Goal: Transaction & Acquisition: Subscribe to service/newsletter

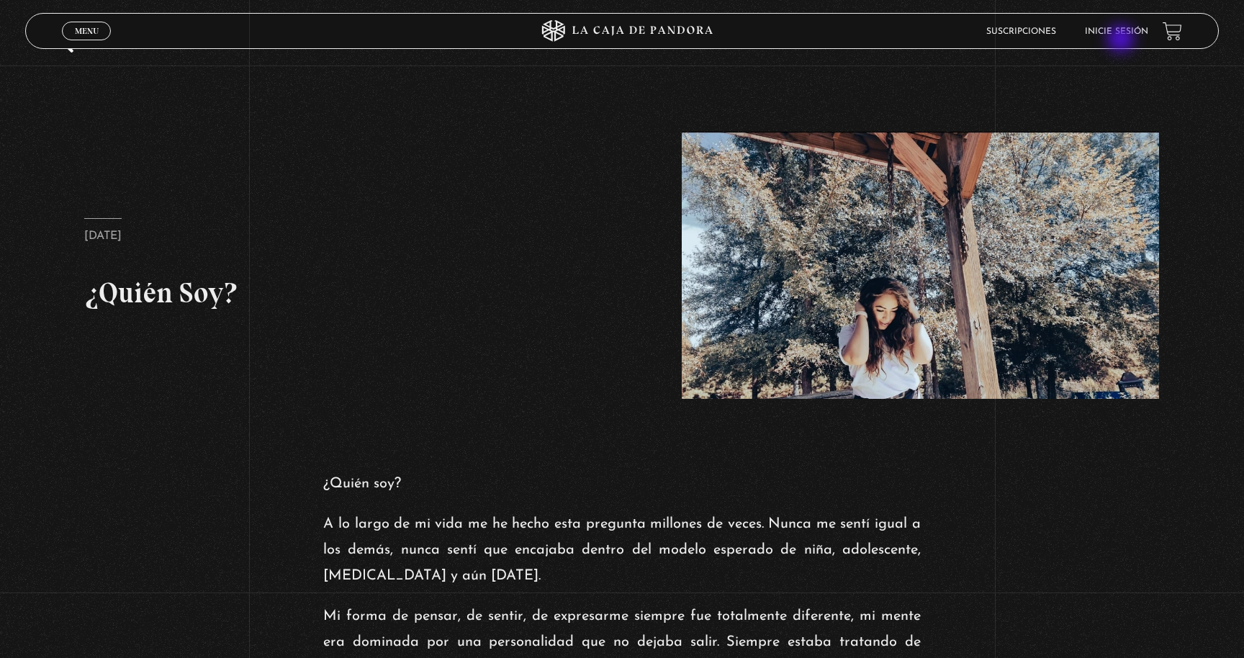
click at [1122, 40] on li "Inicie sesión" at bounding box center [1116, 31] width 63 height 22
click at [1100, 30] on link "Inicie sesión" at bounding box center [1116, 31] width 63 height 9
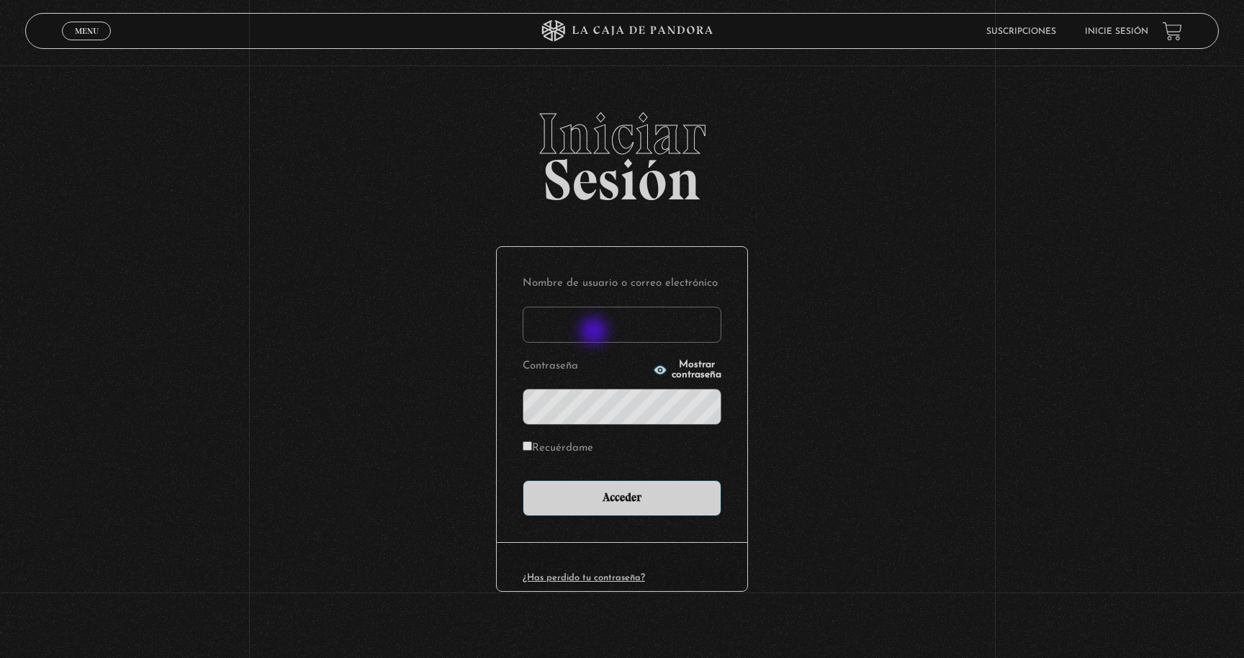
click at [595, 333] on input "Nombre de usuario o correo electrónico" at bounding box center [622, 325] width 199 height 36
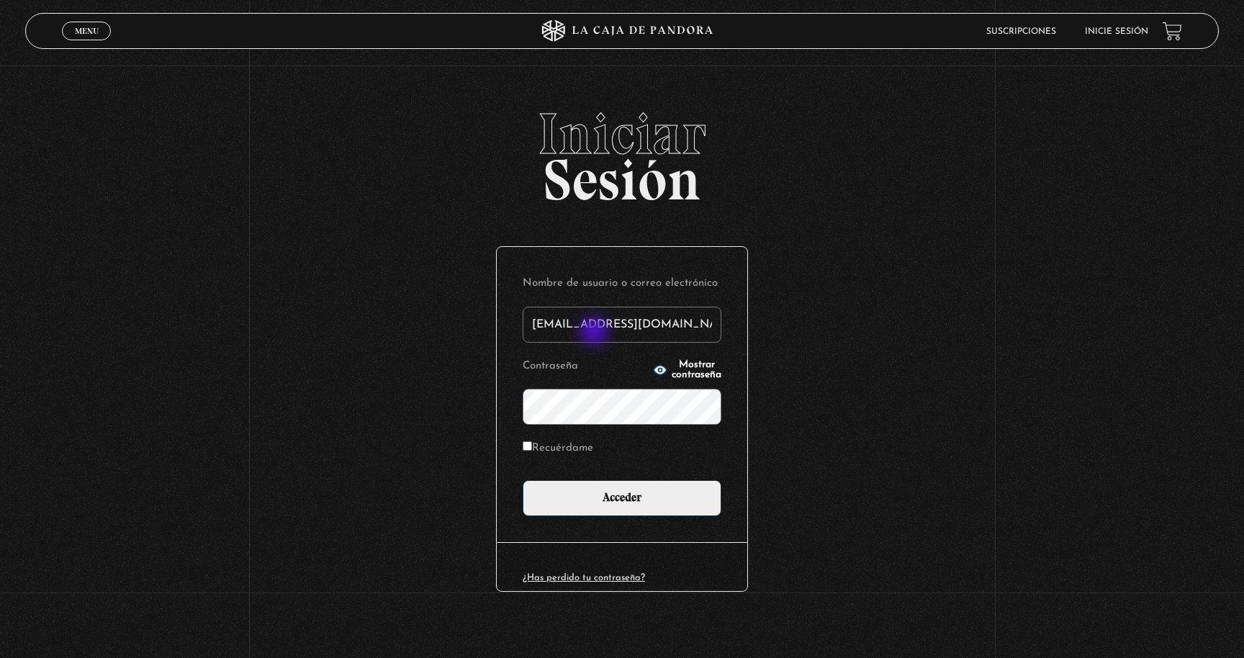
type input "[EMAIL_ADDRESS][DOMAIN_NAME]"
click at [672, 368] on span "Mostrar contraseña" at bounding box center [697, 370] width 50 height 20
click at [523, 480] on input "Acceder" at bounding box center [622, 498] width 199 height 36
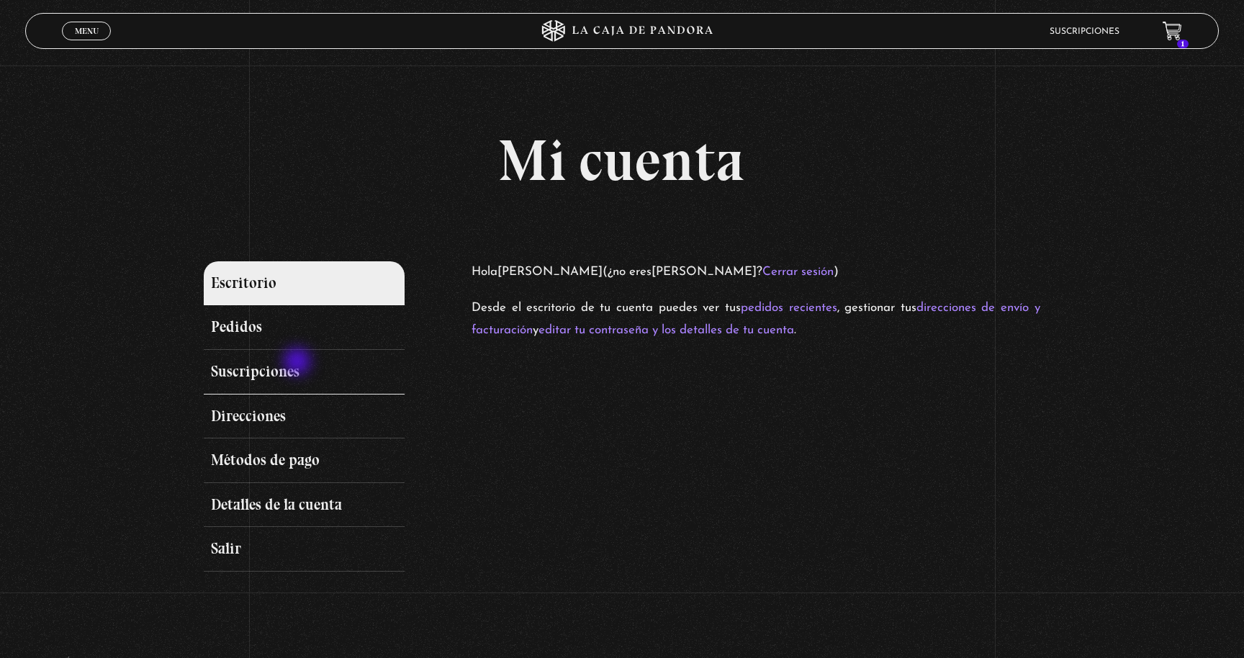
click at [299, 363] on link "Suscripciones" at bounding box center [304, 372] width 201 height 45
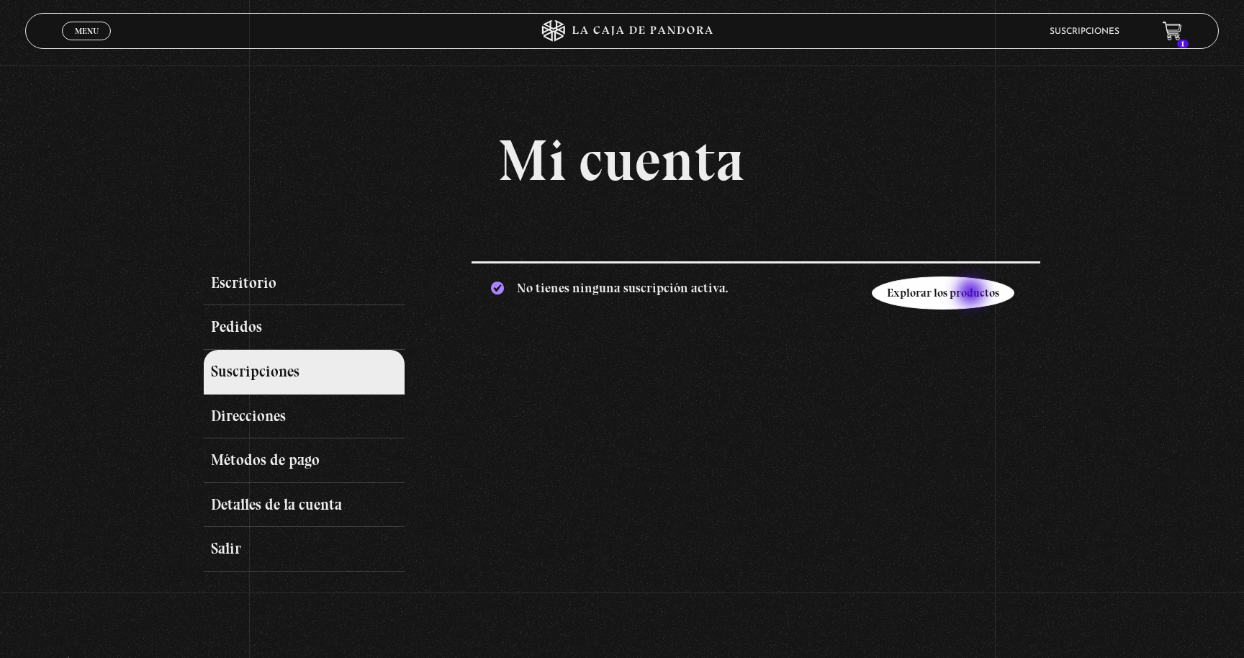
click at [972, 294] on link "Explorar los productos" at bounding box center [943, 292] width 143 height 33
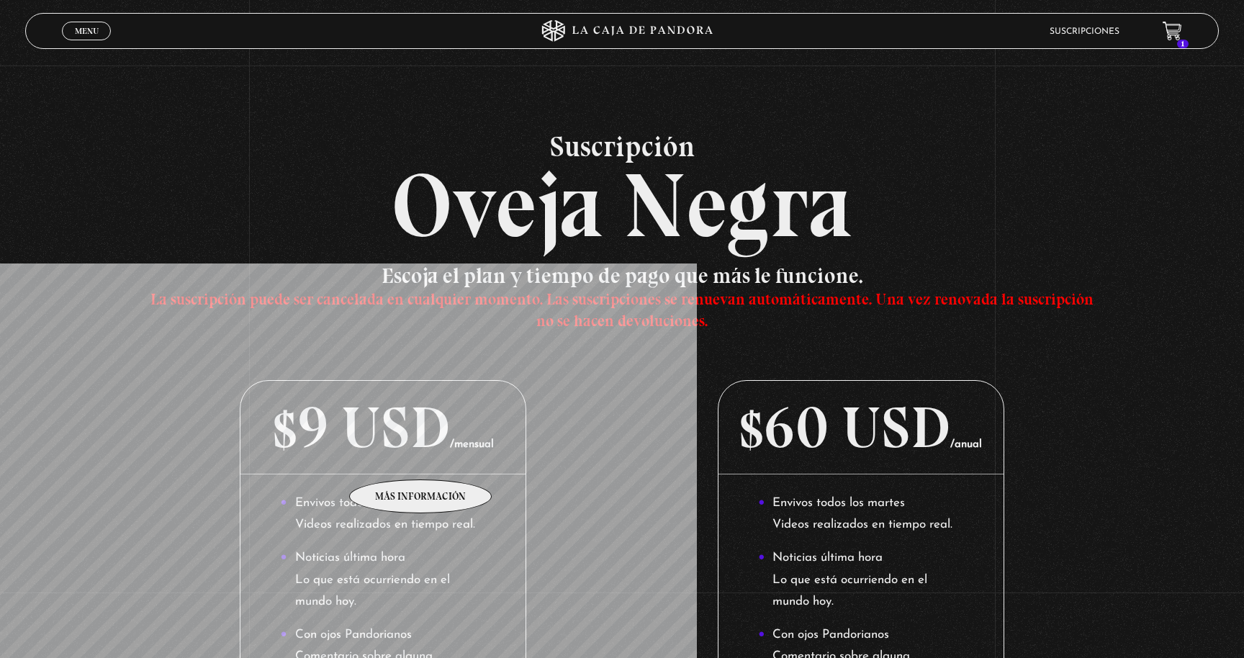
click at [403, 464] on p "$9 USD /mensual" at bounding box center [382, 428] width 285 height 94
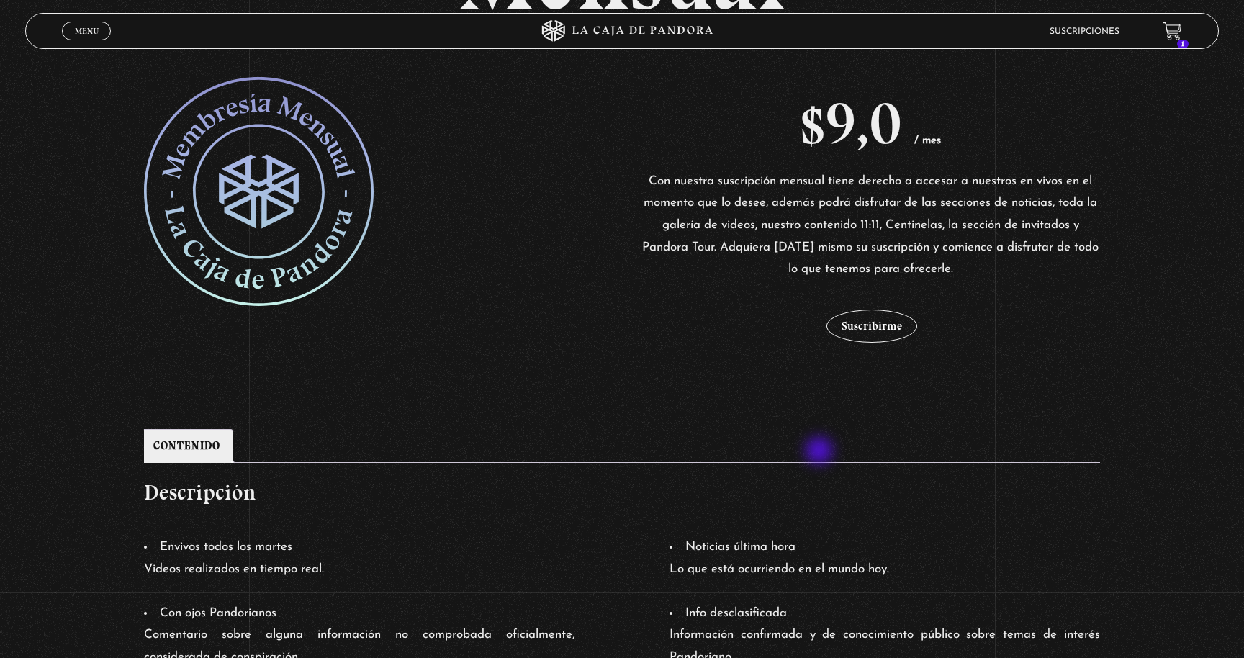
scroll to position [276, 0]
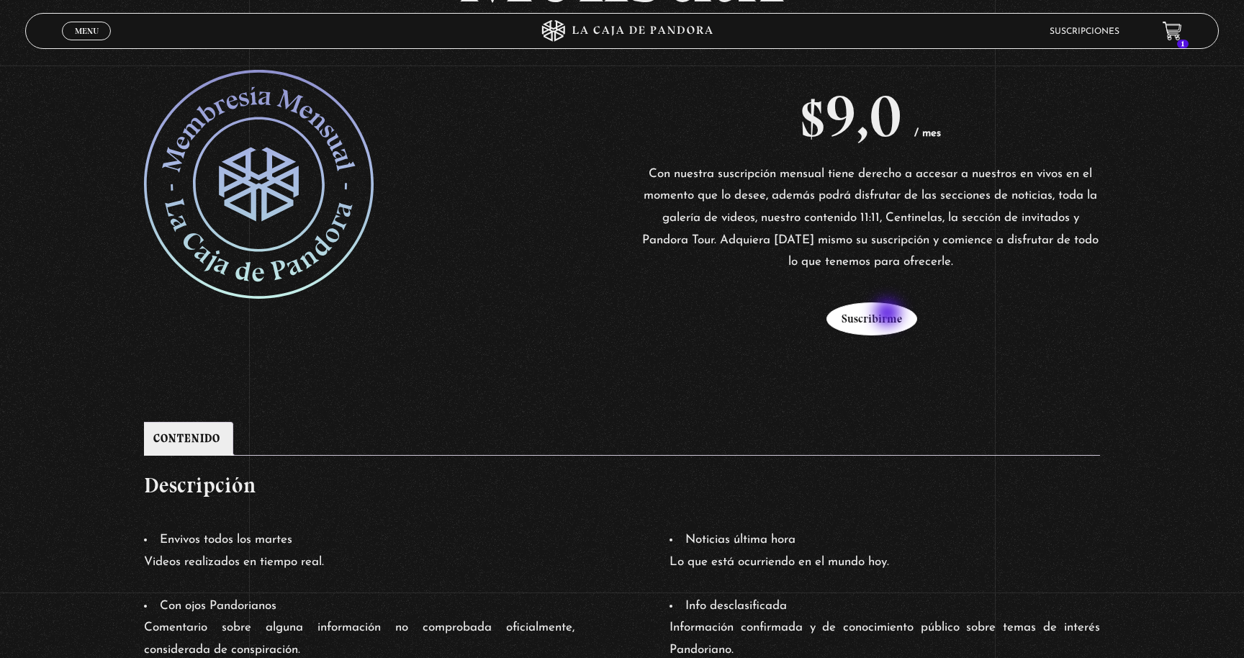
click at [889, 315] on button "Suscribirme" at bounding box center [871, 318] width 91 height 33
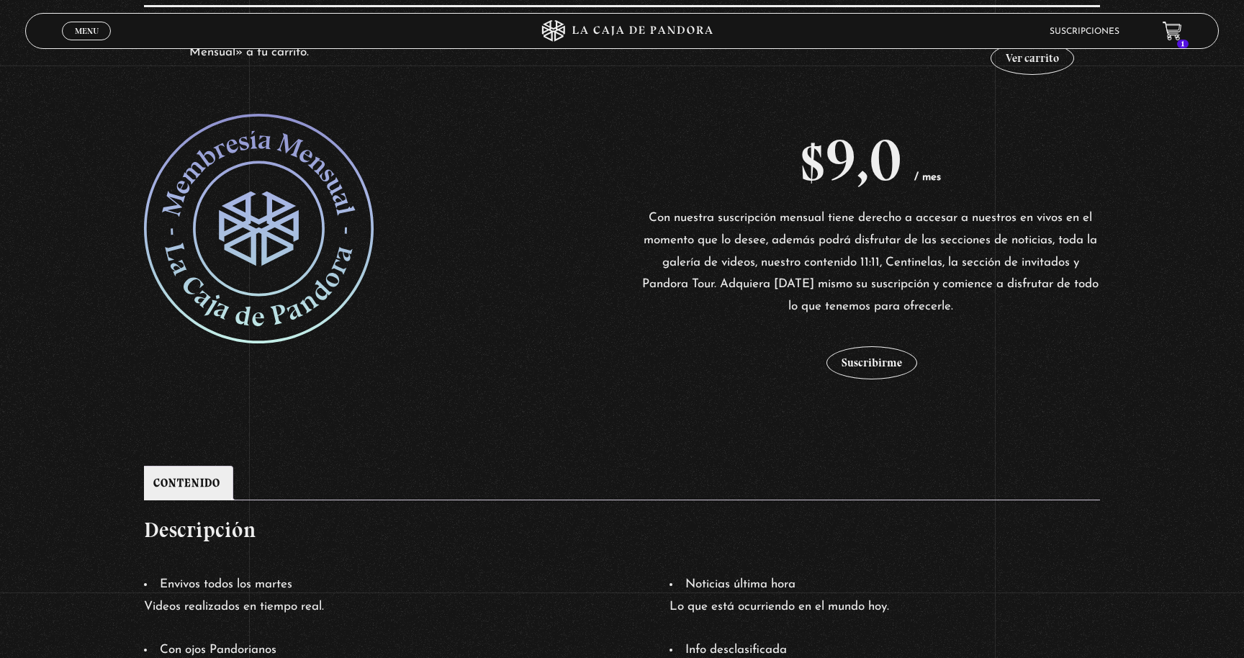
scroll to position [483, 0]
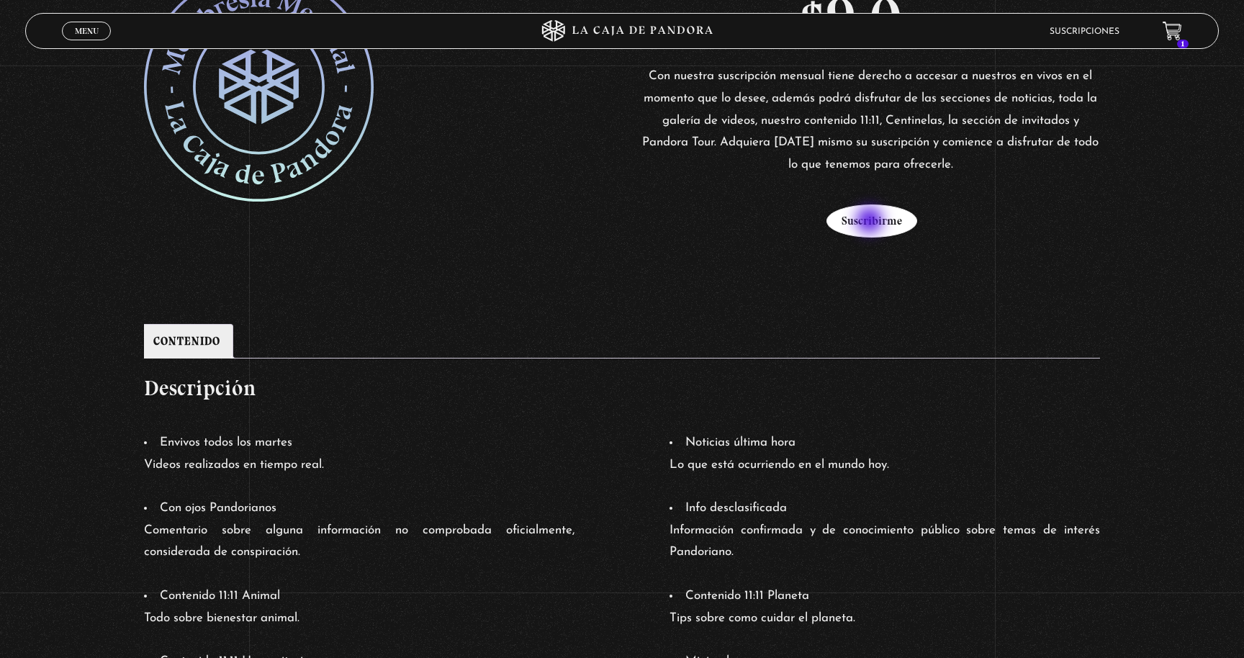
click at [871, 222] on button "Suscribirme" at bounding box center [871, 220] width 91 height 33
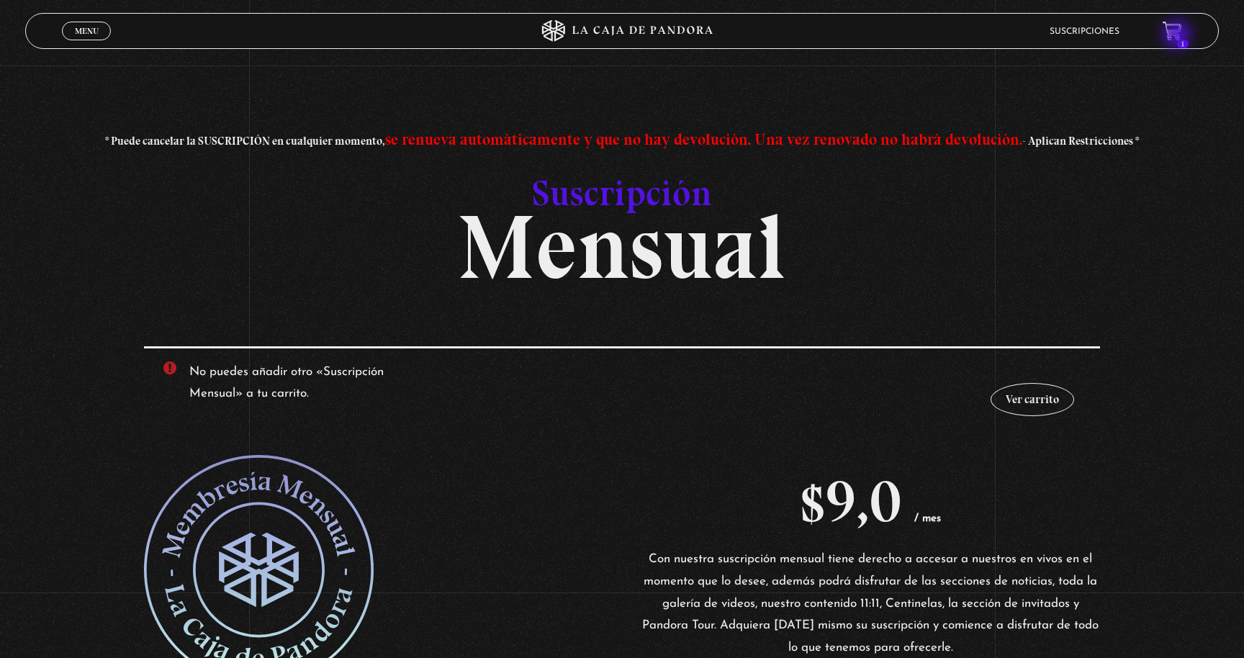
click at [1178, 36] on icon at bounding box center [1171, 30] width 18 height 17
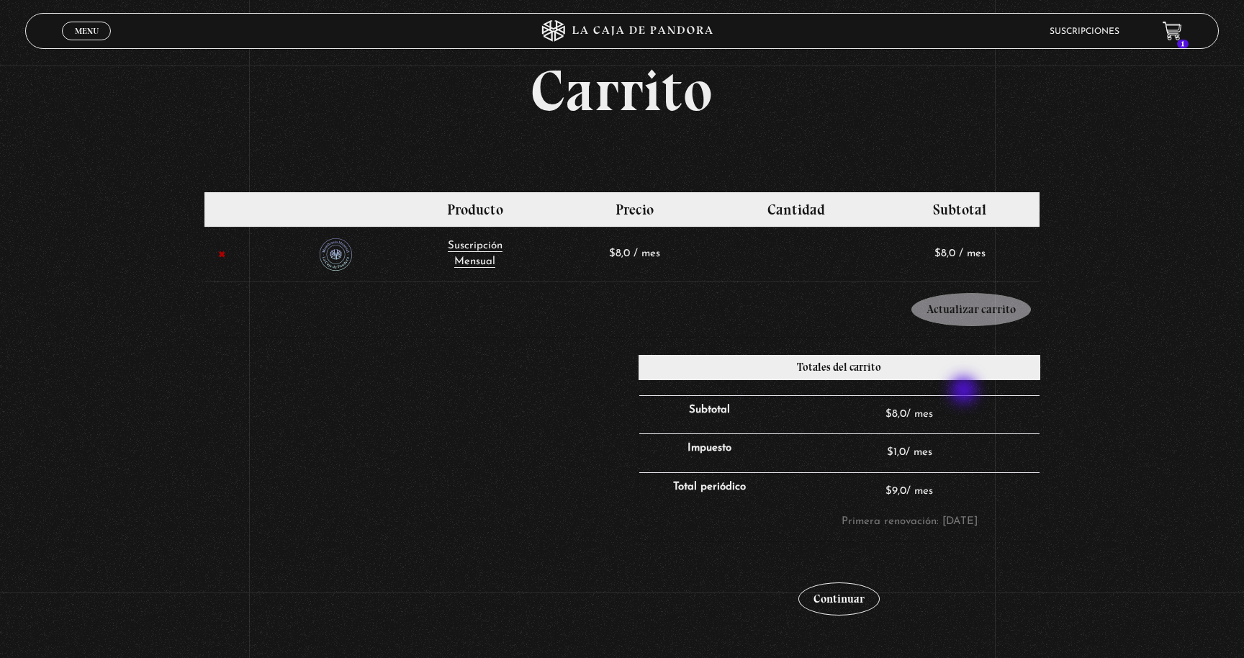
scroll to position [76, 0]
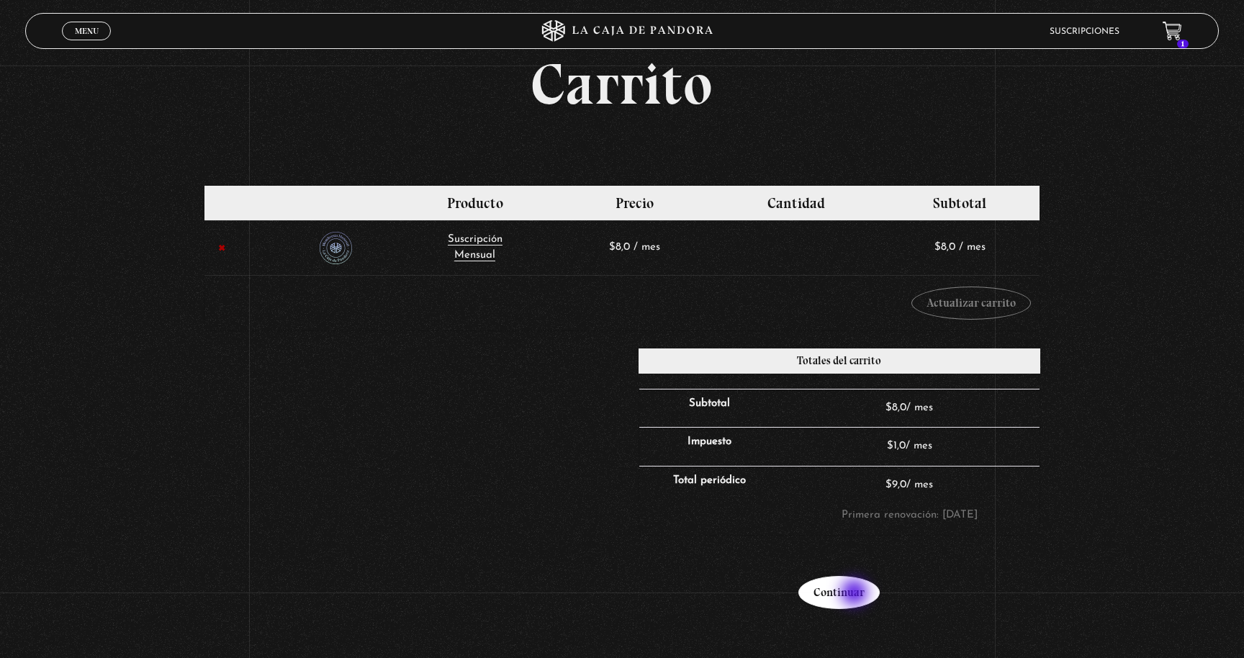
click at [856, 595] on link "Continuar" at bounding box center [838, 592] width 81 height 33
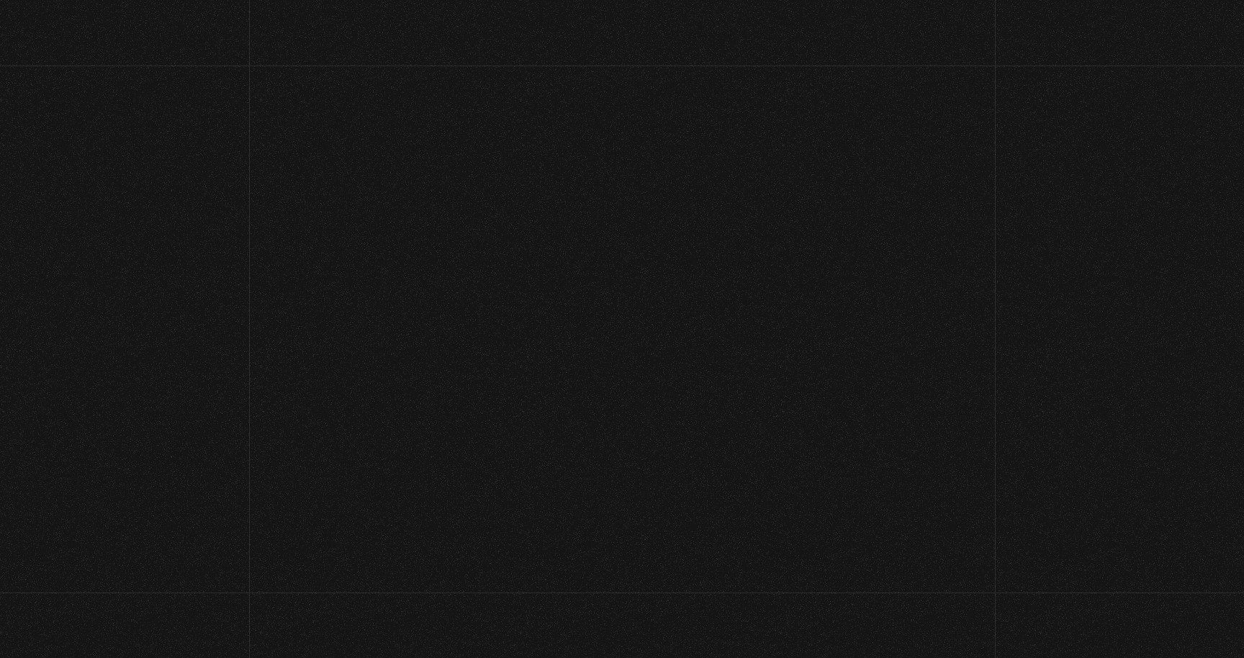
select select "CR-SJ"
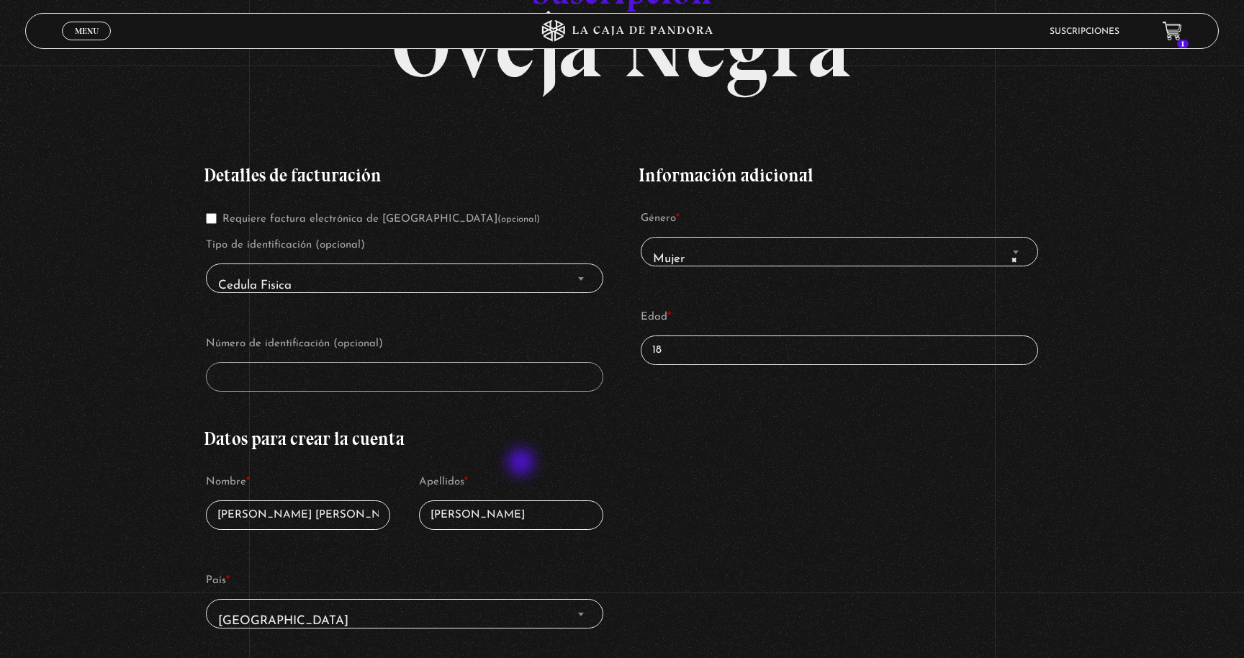
scroll to position [204, 0]
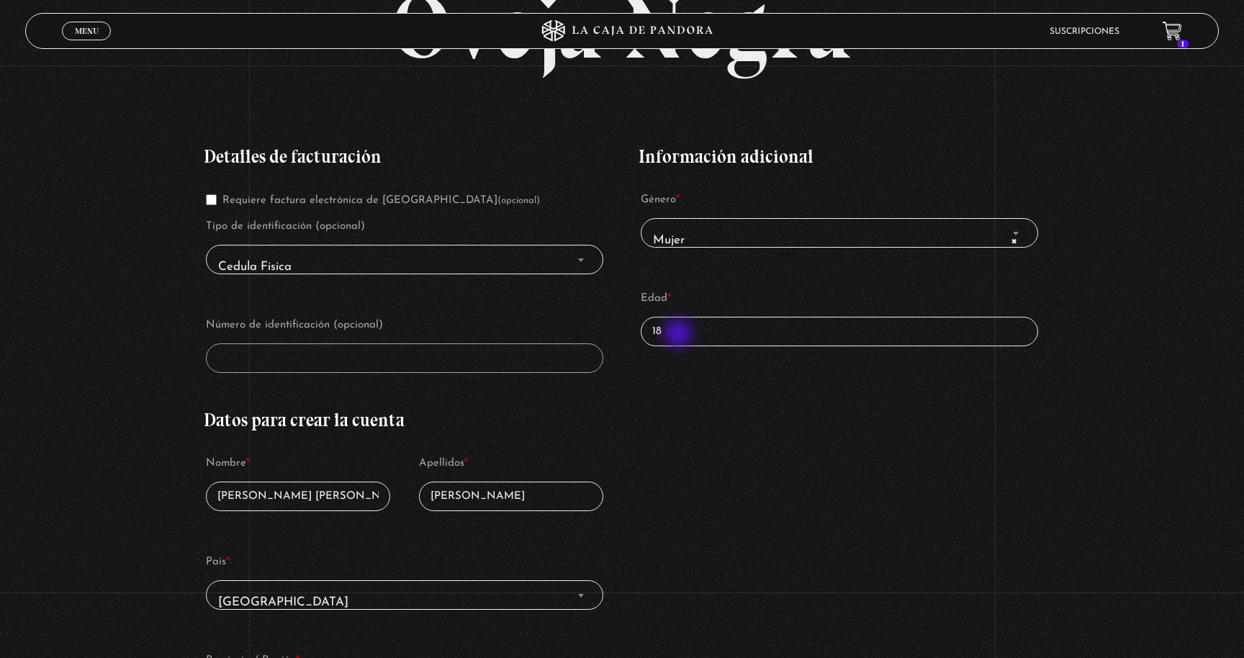
click at [679, 335] on input "18" at bounding box center [839, 332] width 397 height 30
type input "1"
type input "31"
click at [543, 424] on h3 "Datos para crear la cuenta" at bounding box center [404, 420] width 401 height 18
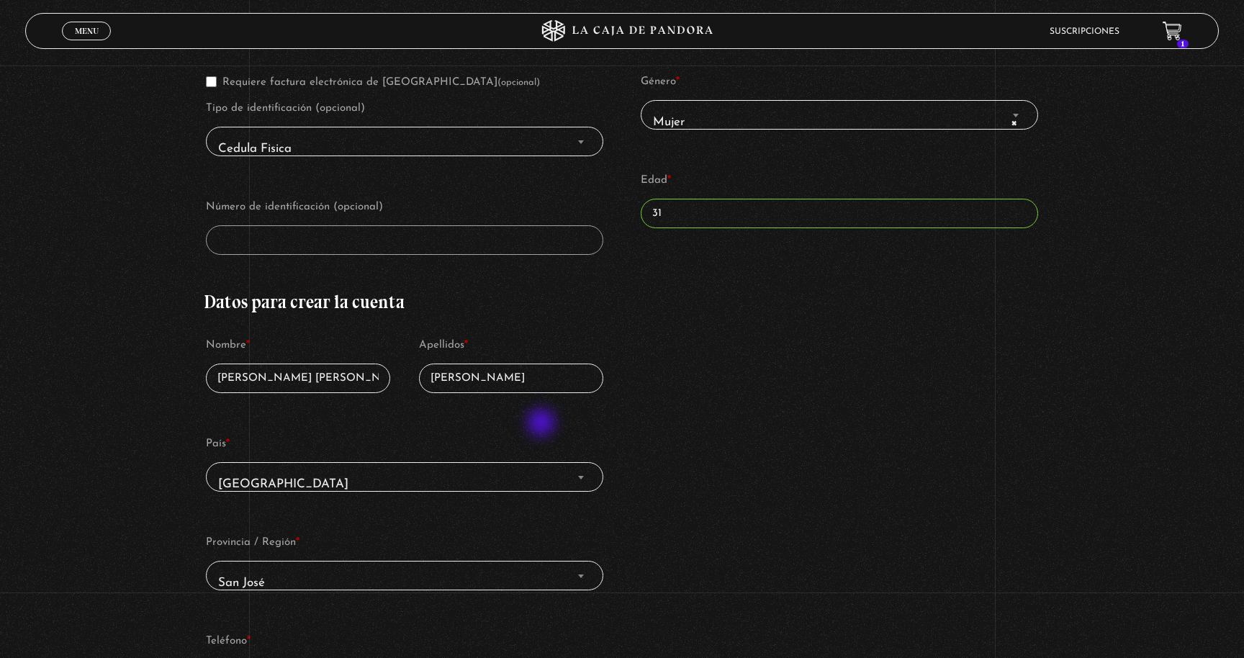
scroll to position [320, 0]
click at [253, 171] on div "Detalles de facturación Requiere factura electrónica de Costa Rica (opcional) T…" at bounding box center [404, 419] width 401 height 818
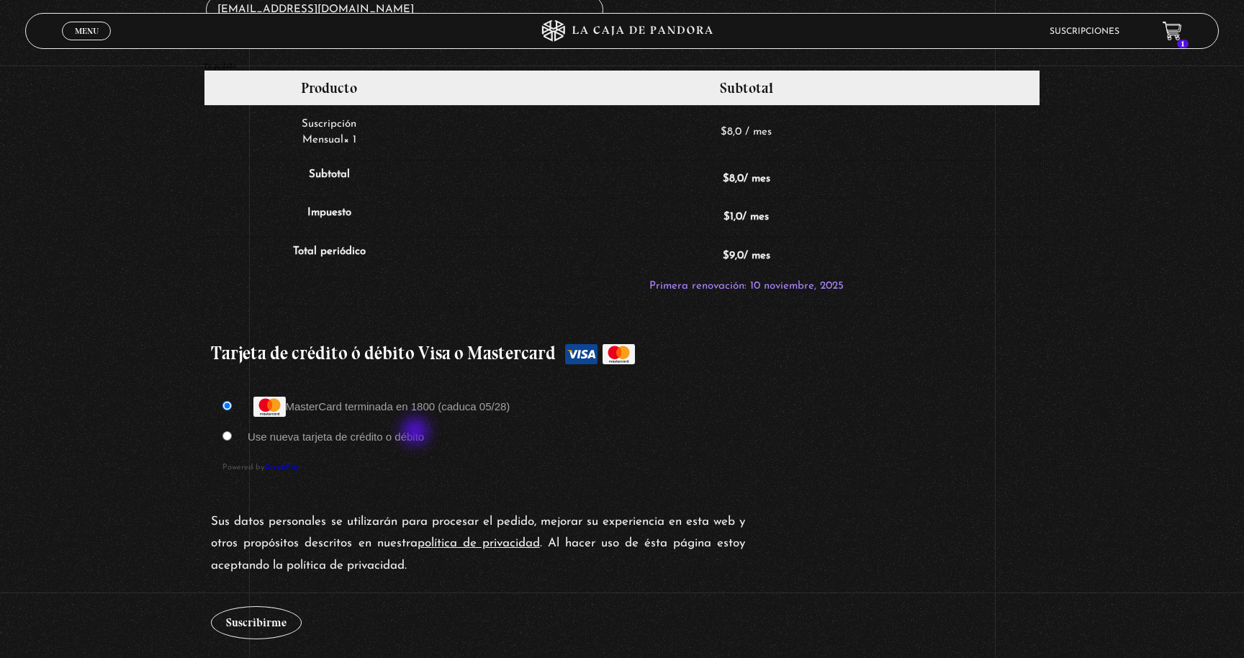
scroll to position [1232, 0]
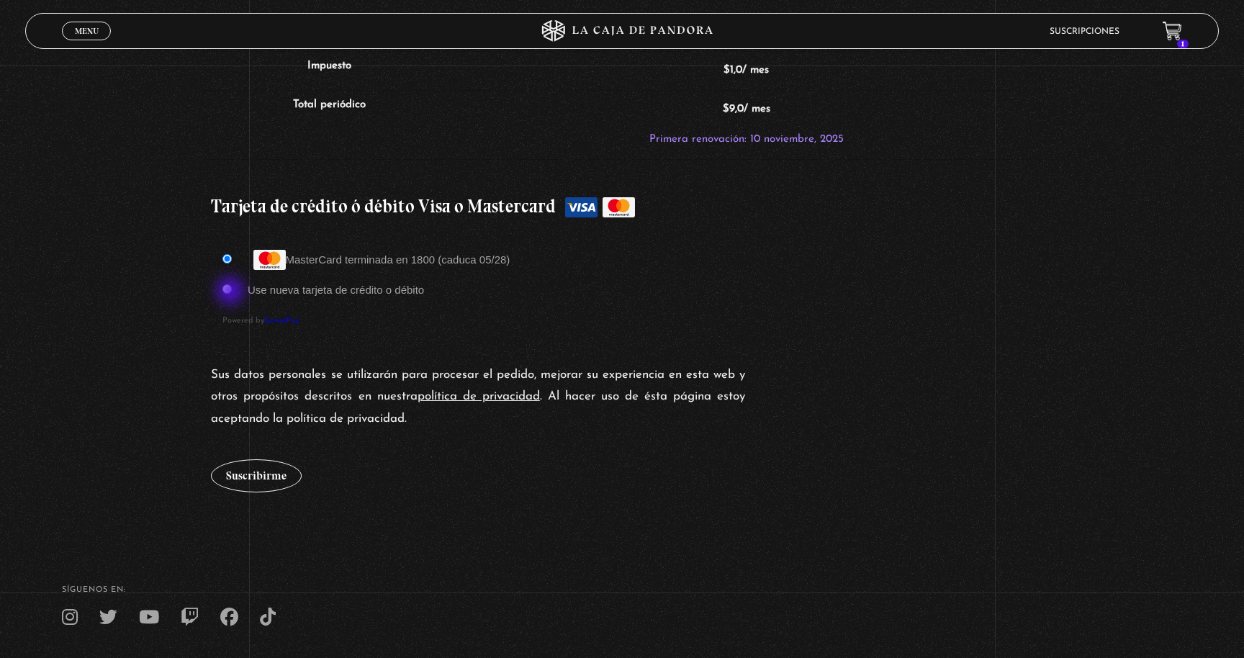
click at [229, 291] on input "Use nueva tarjeta de crédito o débito" at bounding box center [226, 288] width 9 height 9
radio input "true"
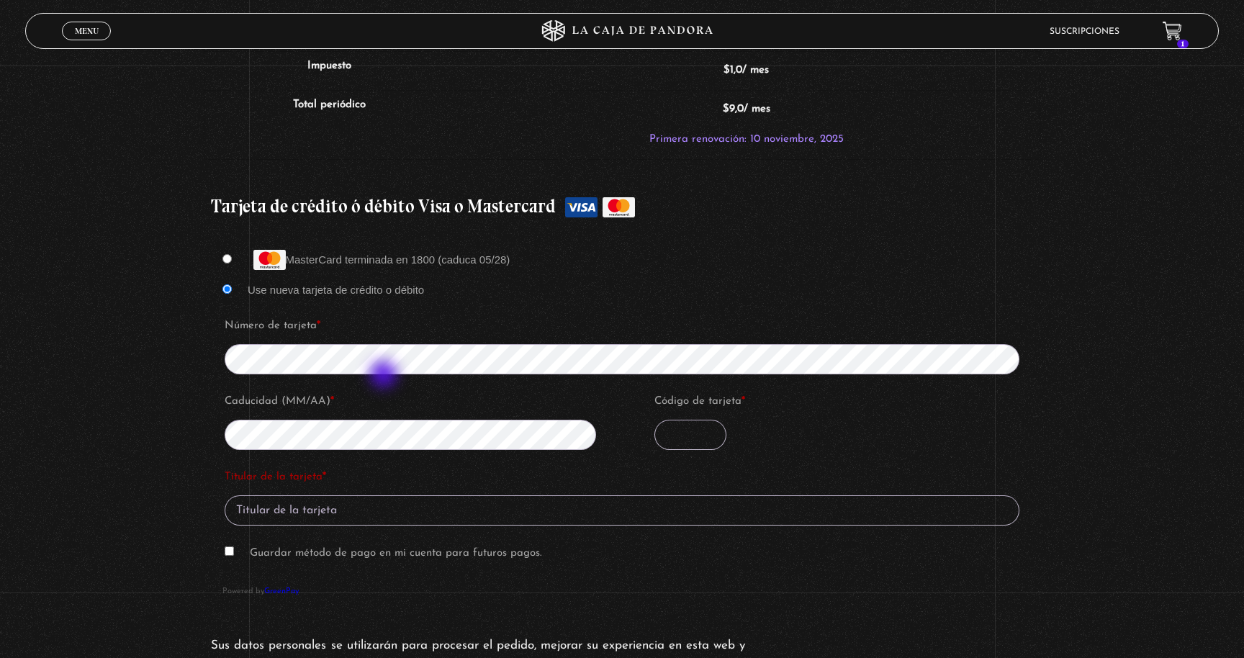
type input "842"
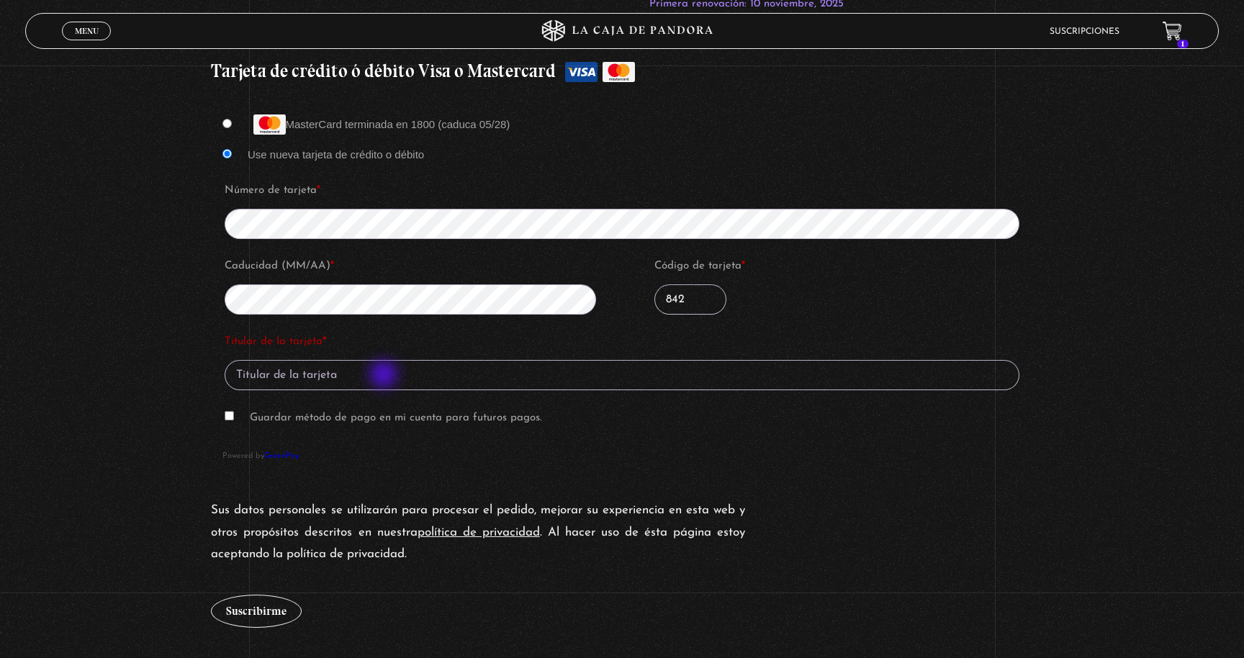
scroll to position [1371, 0]
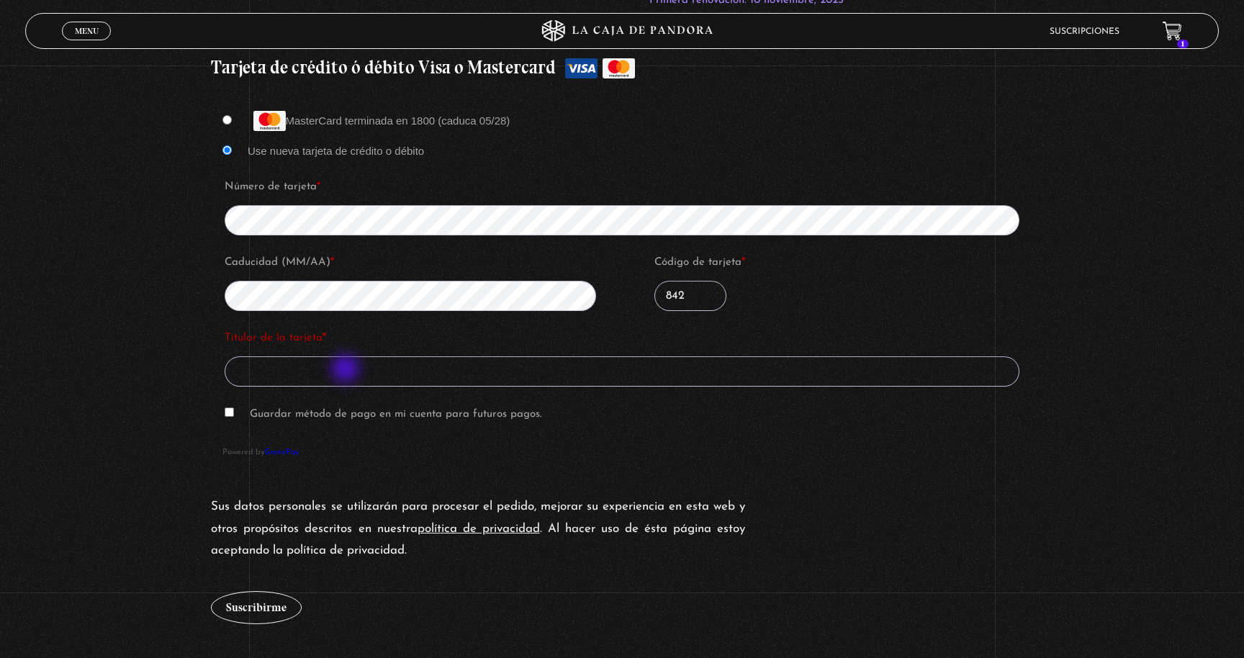
click at [347, 370] on input "Titular de la tarjeta *" at bounding box center [622, 371] width 795 height 30
type input "Maria Cerdas Rivera"
click at [913, 324] on fieldset "Número de tarjeta * Caducidad (MM/AA) * Código de tarjeta * 842" at bounding box center [627, 249] width 810 height 151
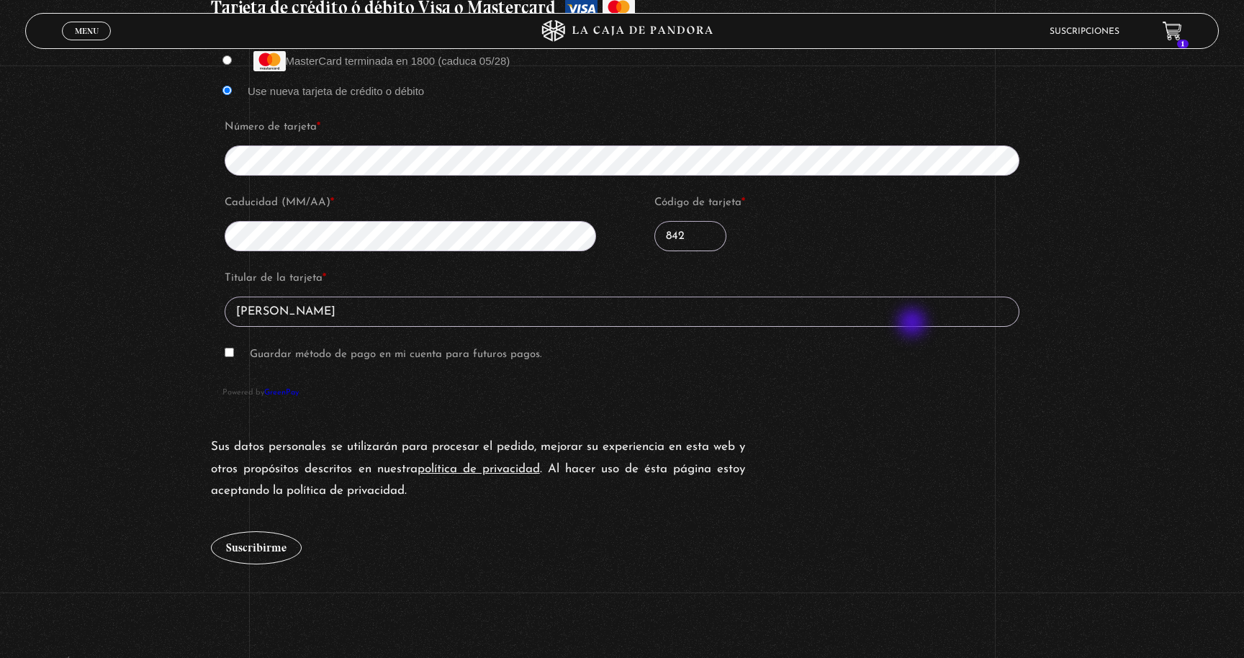
scroll to position [1437, 0]
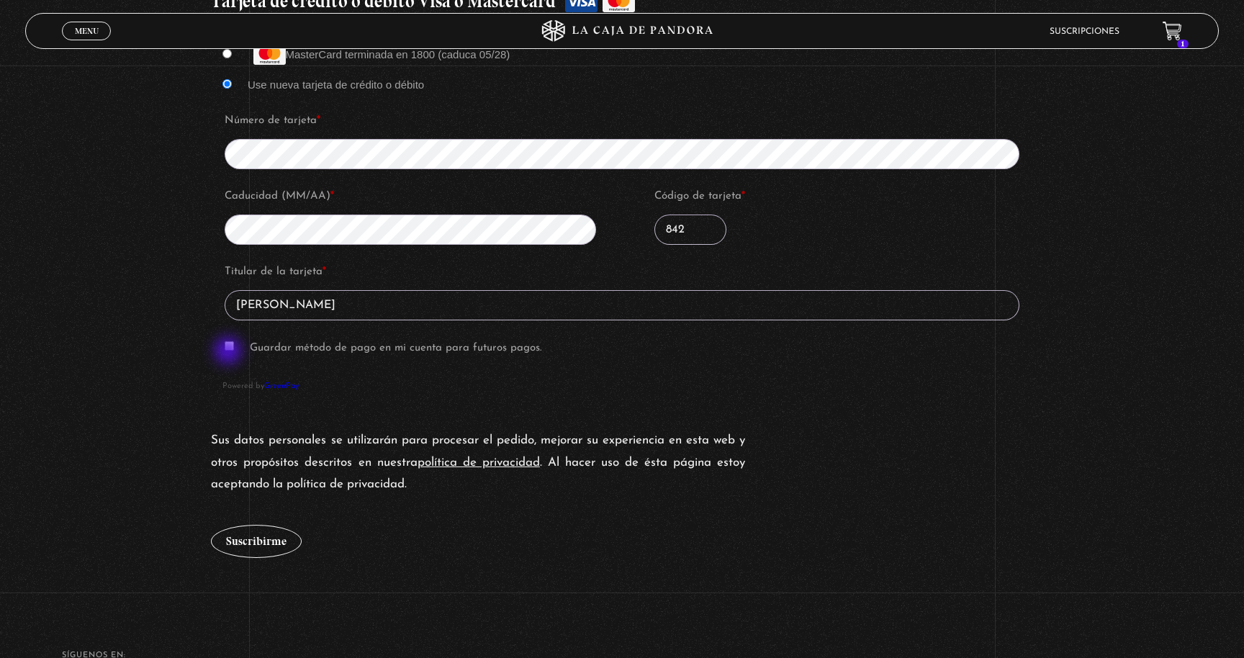
click at [230, 352] on p "Guardar método de pago en mi cuenta para futuros pagos." at bounding box center [621, 348] width 799 height 27
click at [230, 347] on input "Guardar método de pago en mi cuenta para futuros pagos." at bounding box center [229, 345] width 9 height 9
checkbox input "true"
click at [253, 556] on button "Suscribirme" at bounding box center [256, 541] width 91 height 33
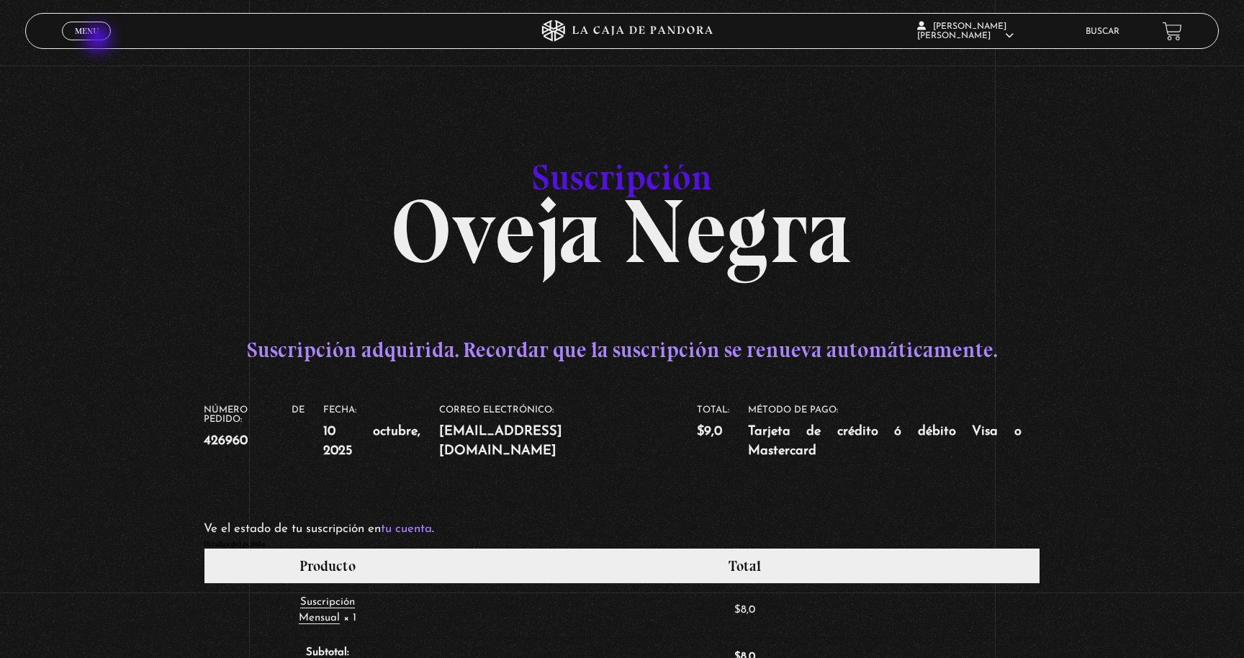
click at [99, 40] on div "Menu Cerrar" at bounding box center [248, 31] width 373 height 35
click at [89, 34] on span "Menu" at bounding box center [87, 31] width 24 height 9
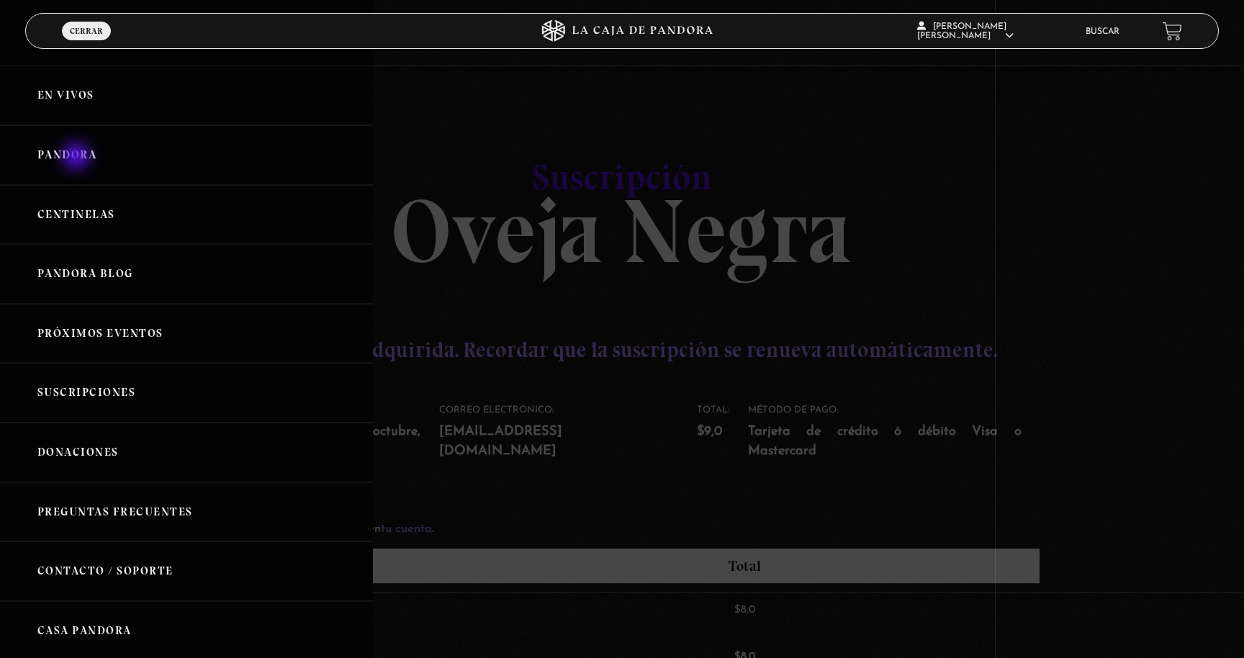
click at [78, 158] on link "Pandora" at bounding box center [186, 155] width 373 height 60
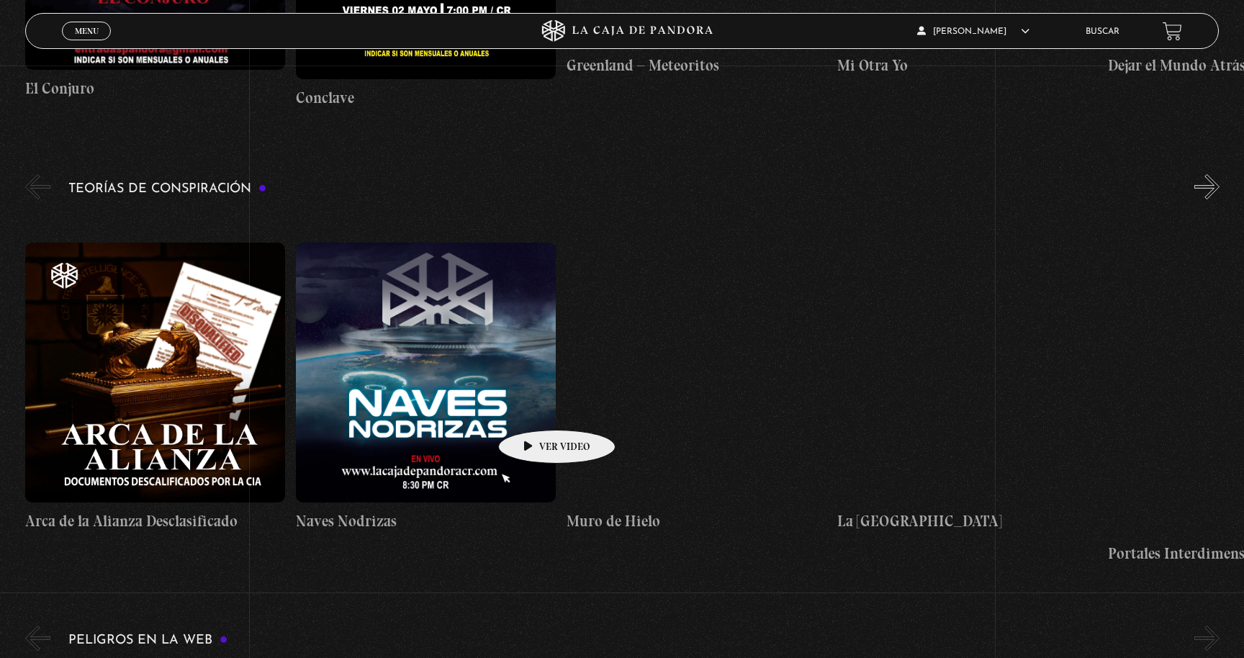
scroll to position [2441, 0]
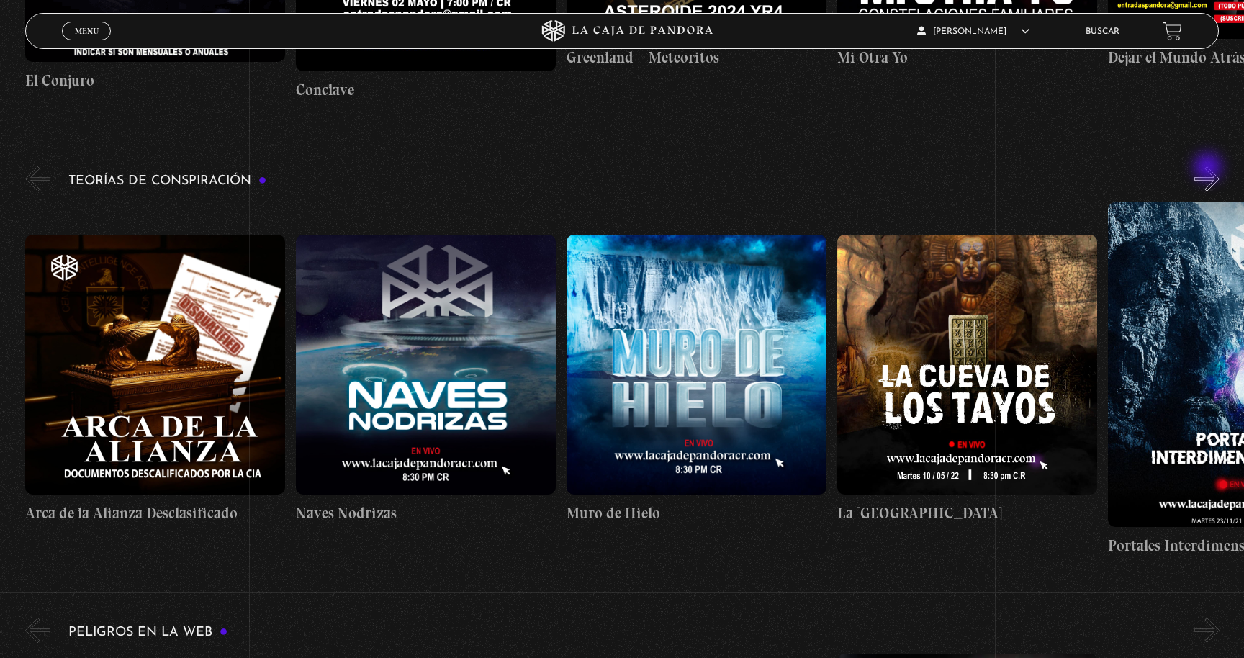
click at [1209, 168] on button "»" at bounding box center [1206, 178] width 25 height 25
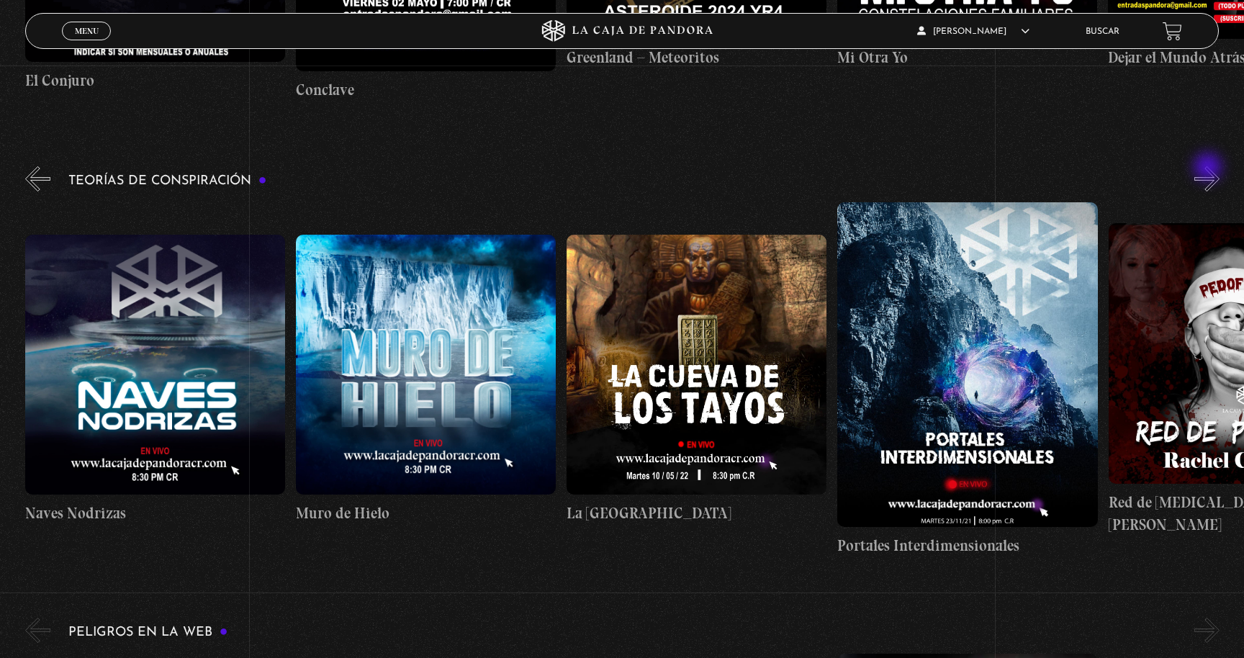
click at [1209, 168] on button "»" at bounding box center [1206, 178] width 25 height 25
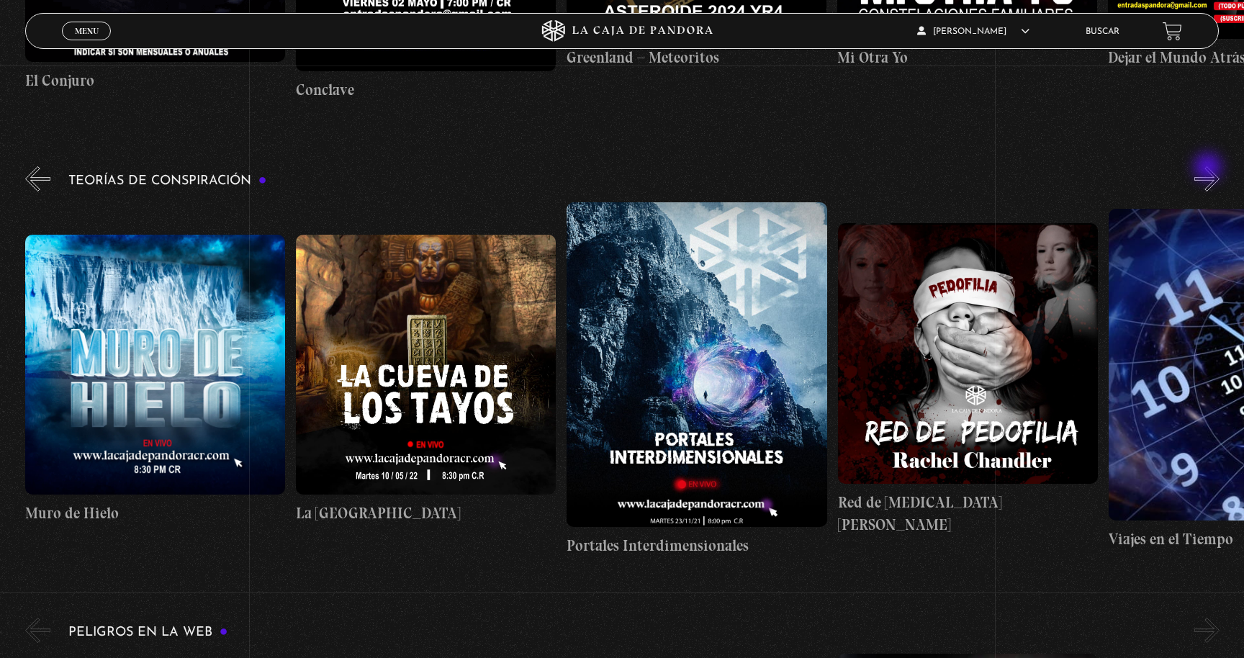
click at [1209, 168] on button "»" at bounding box center [1206, 178] width 25 height 25
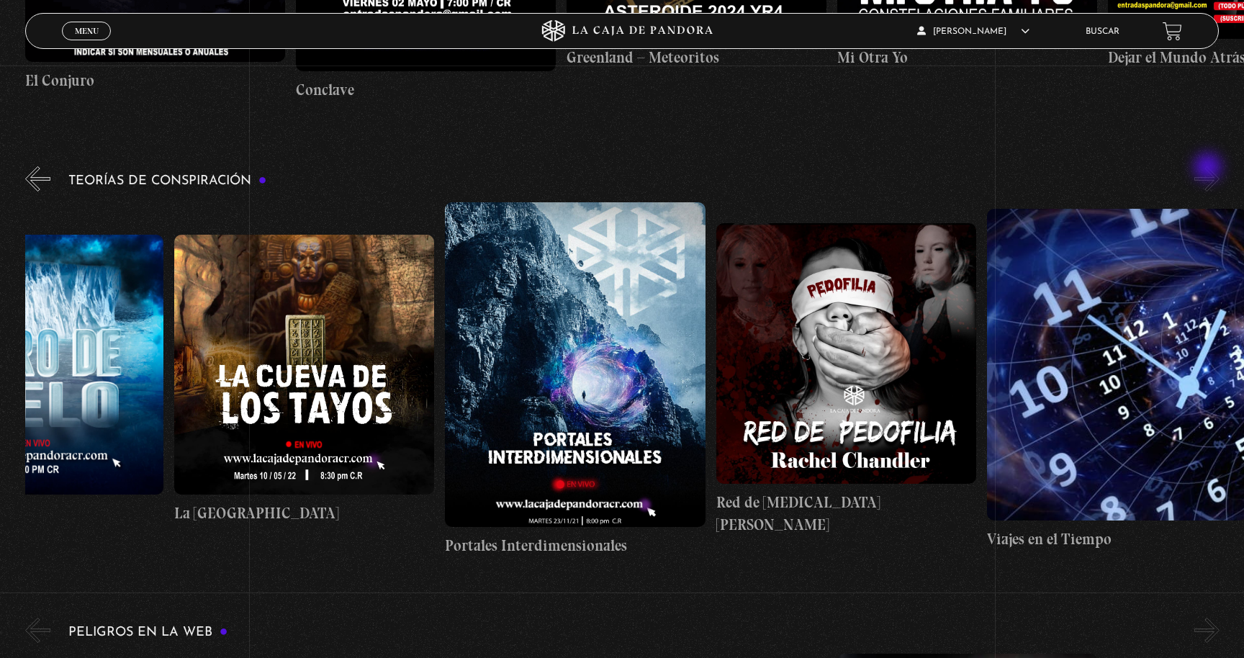
scroll to position [0, 677]
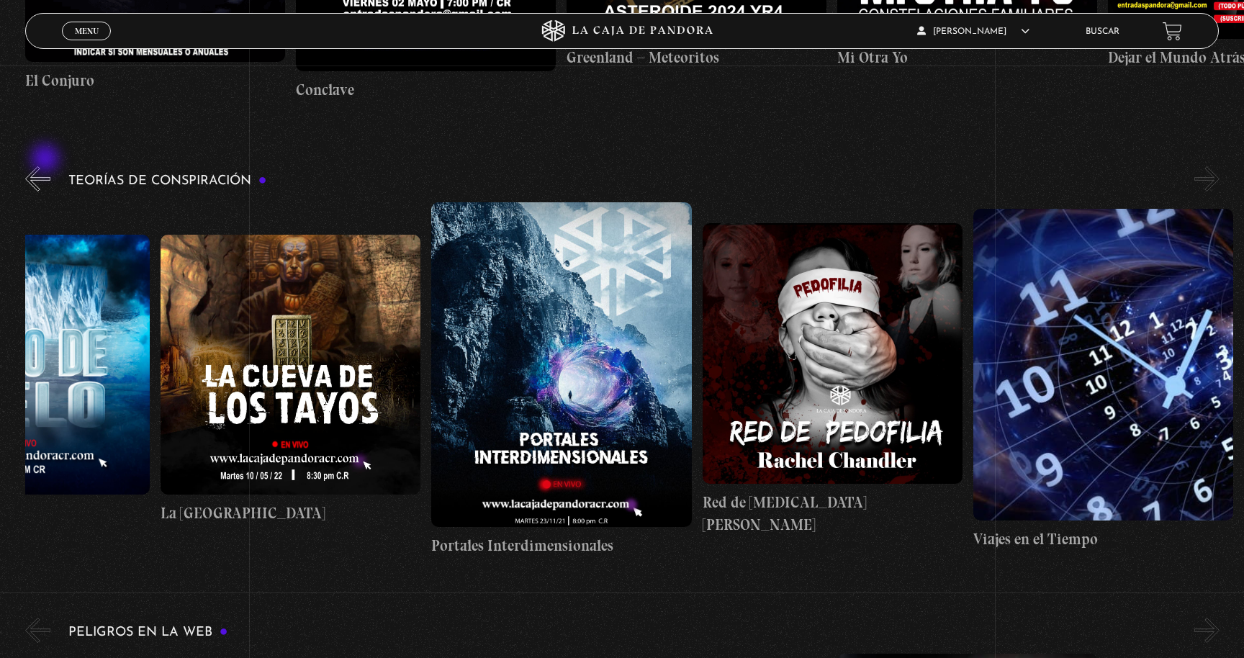
click at [42, 168] on button "«" at bounding box center [37, 178] width 25 height 25
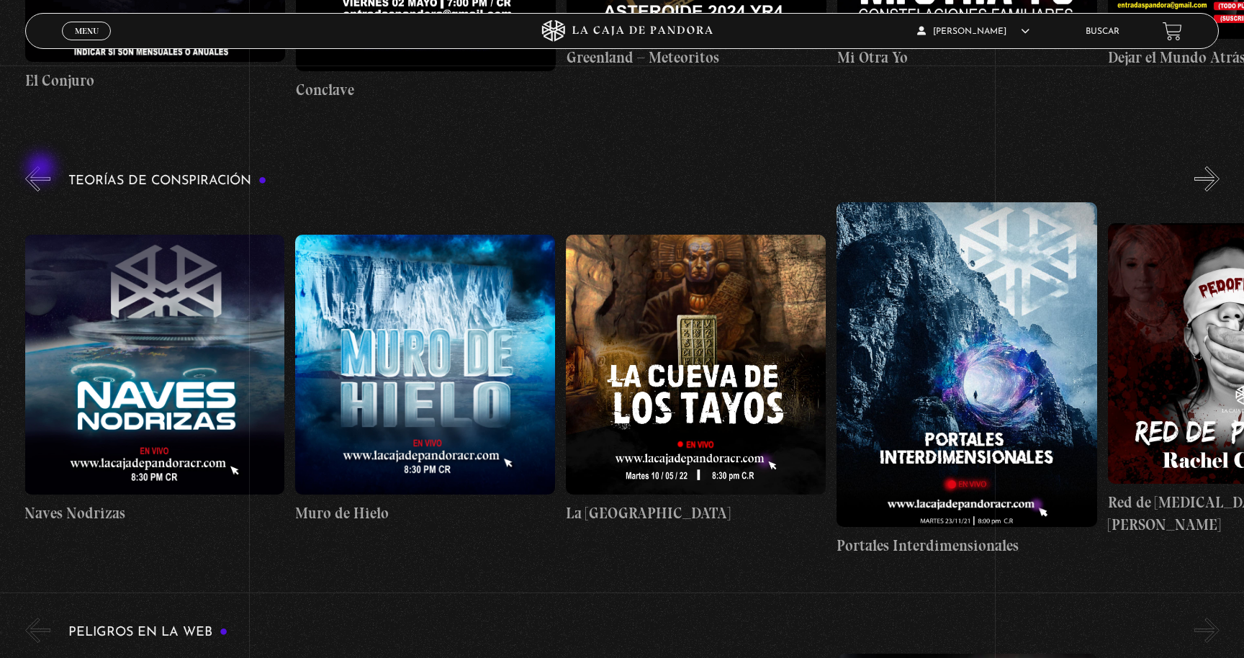
click at [42, 169] on button "«" at bounding box center [37, 178] width 25 height 25
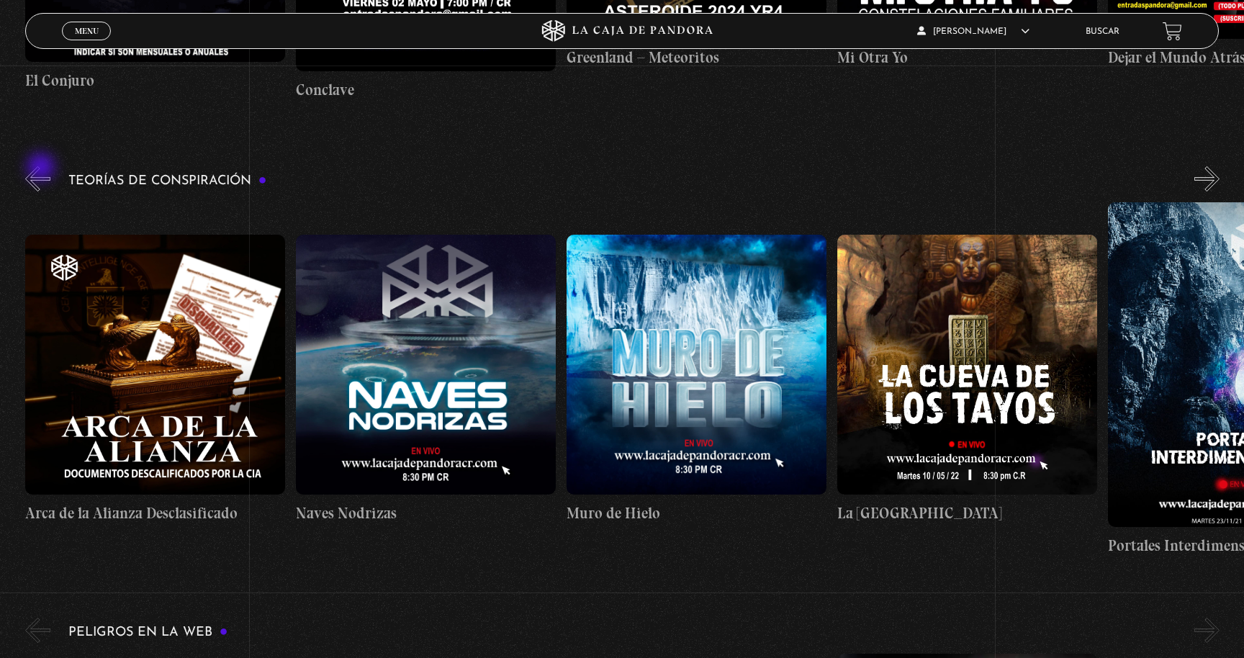
scroll to position [0, 0]
click at [42, 168] on button "«" at bounding box center [37, 178] width 25 height 25
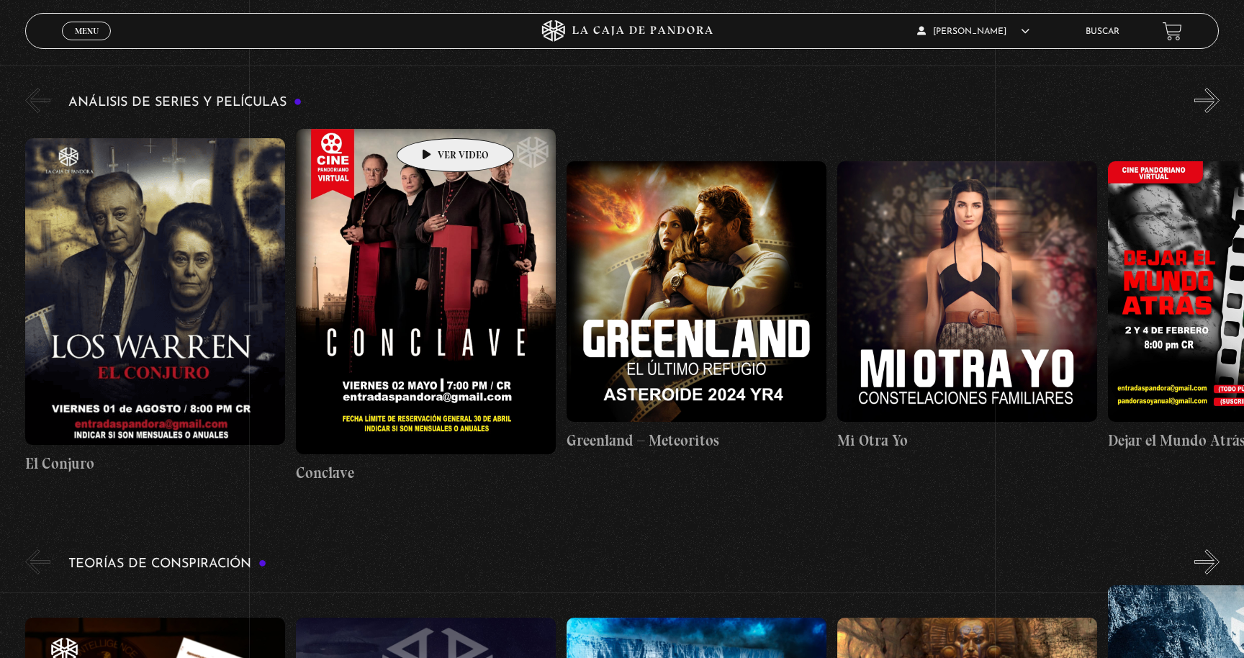
scroll to position [1640, 0]
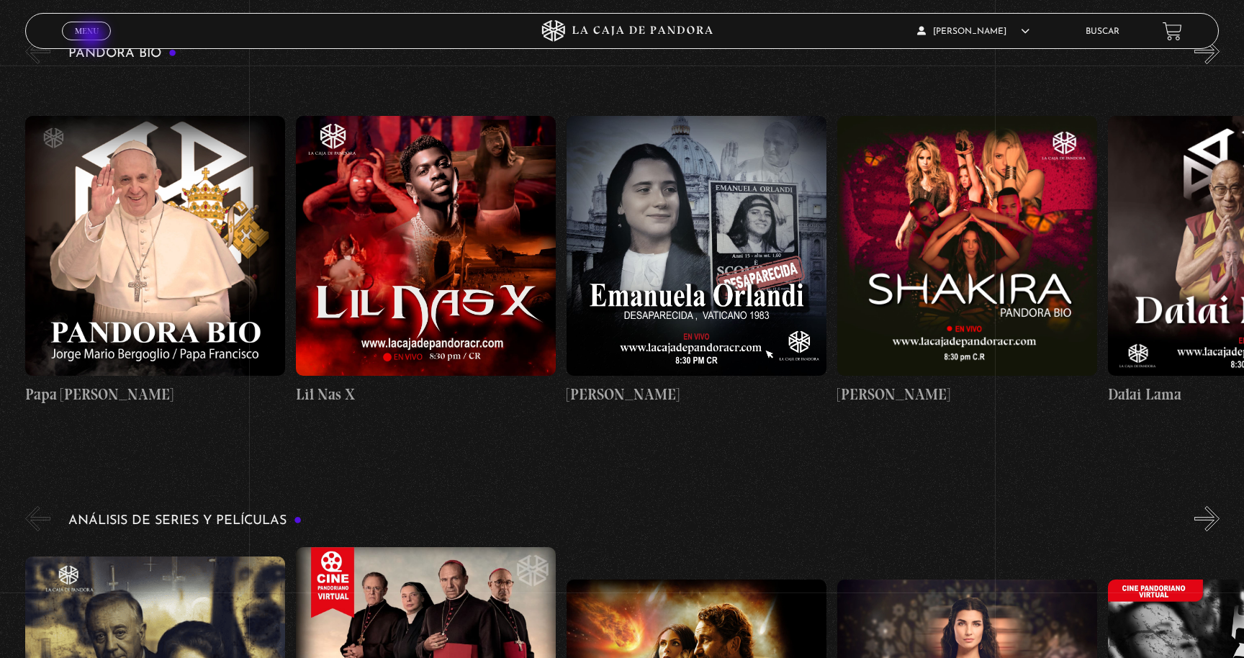
click at [93, 39] on span "Cerrar" at bounding box center [87, 44] width 34 height 10
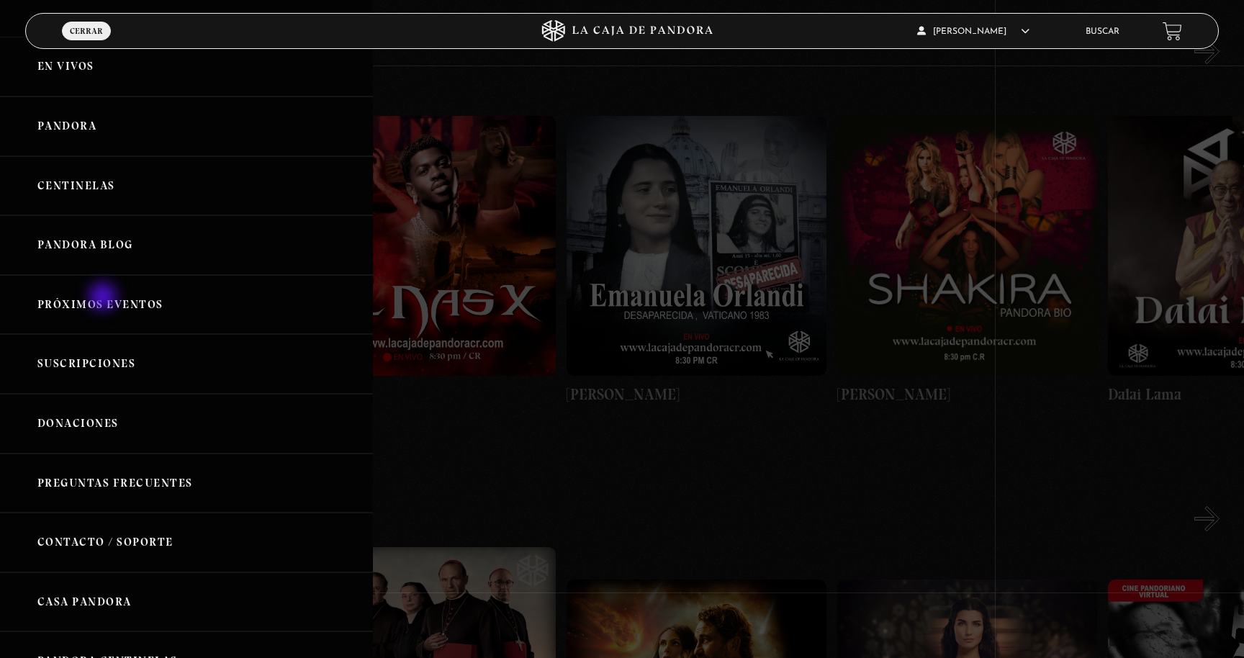
scroll to position [32, 0]
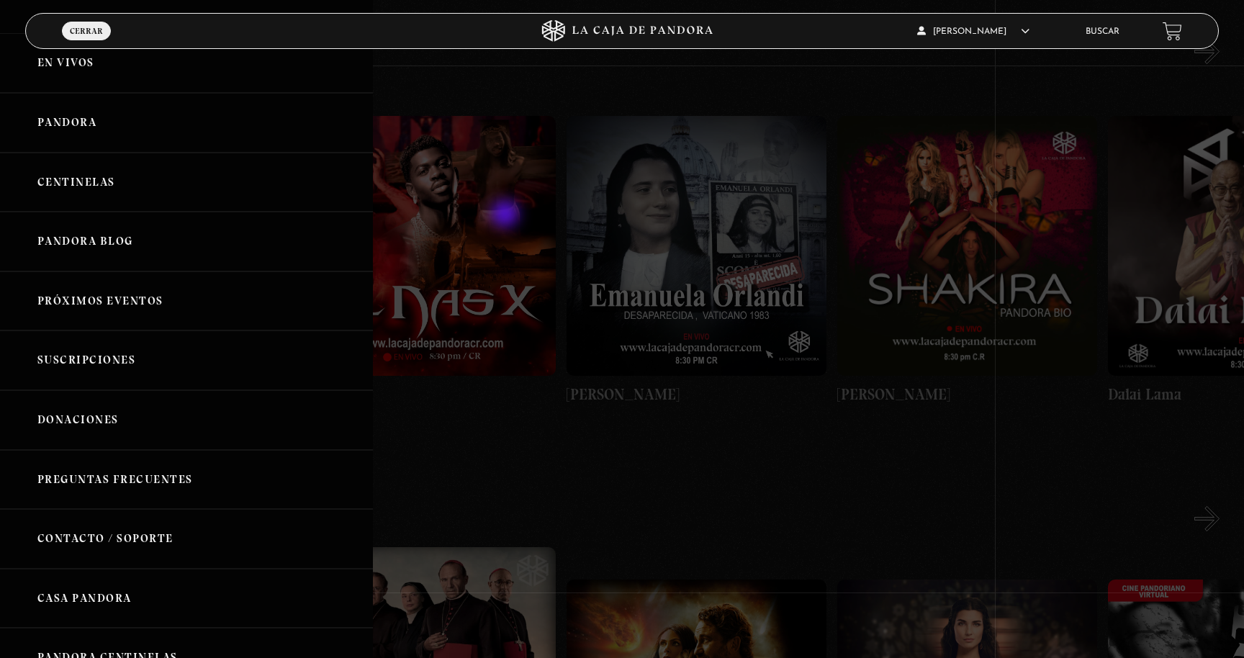
click at [569, 212] on div at bounding box center [622, 329] width 1244 height 658
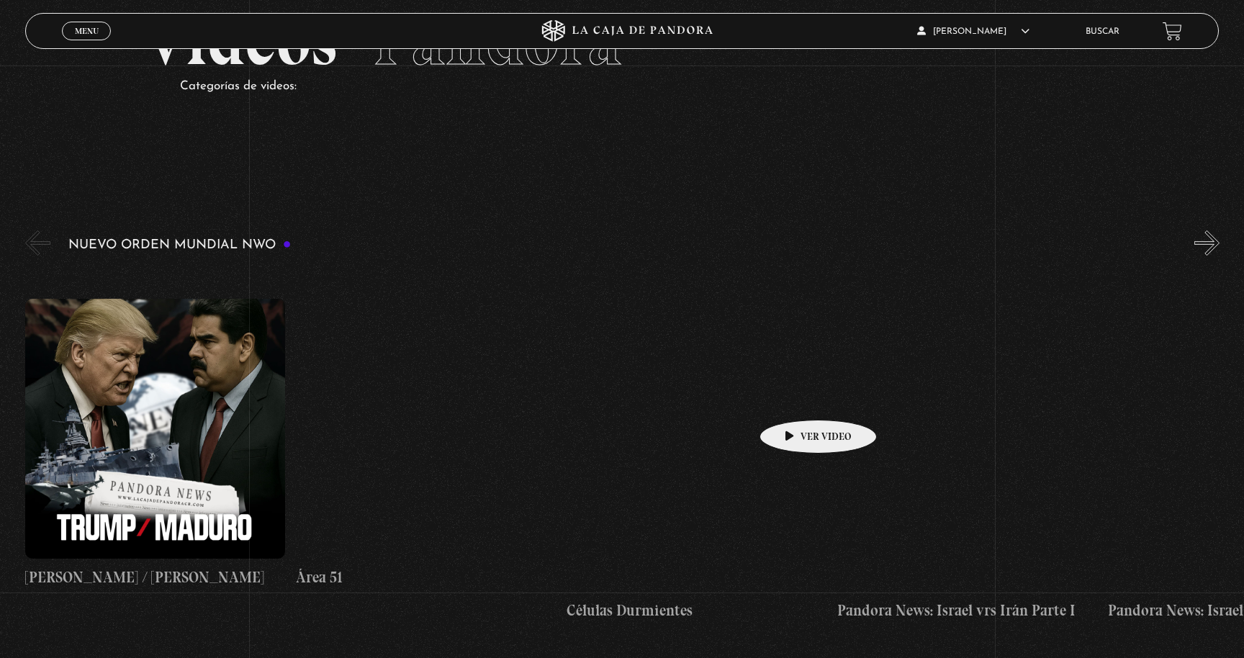
scroll to position [191, 0]
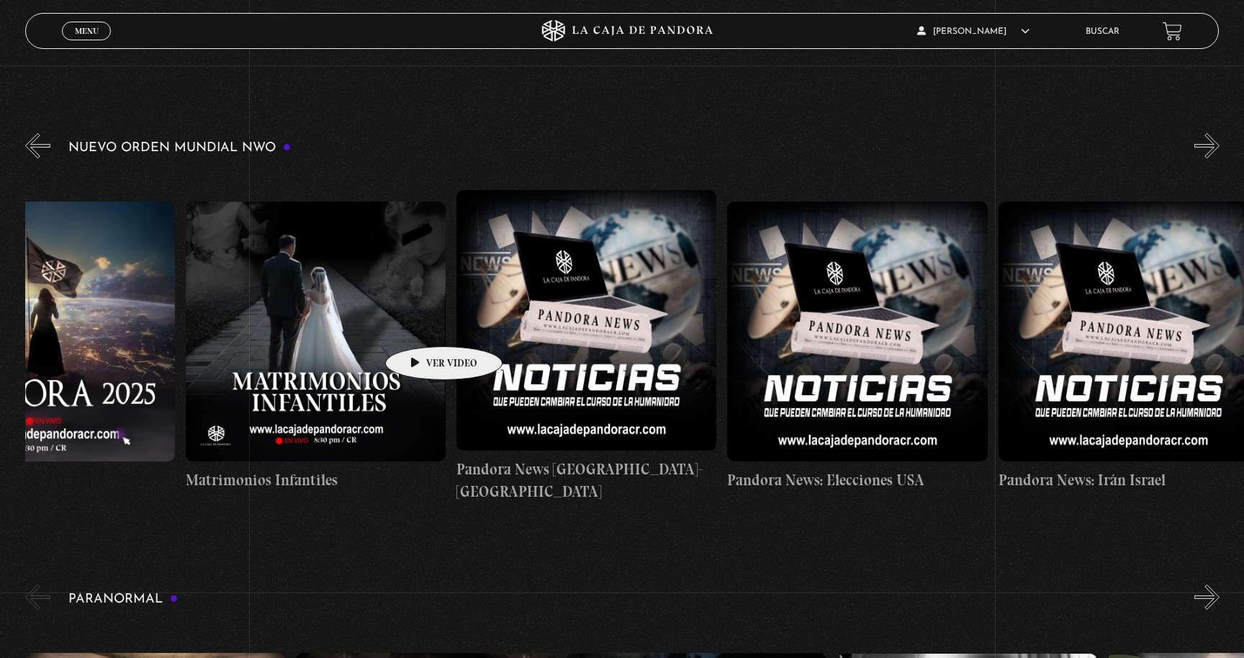
drag, startPoint x: 984, startPoint y: 344, endPoint x: 420, endPoint y: 325, distance: 563.9
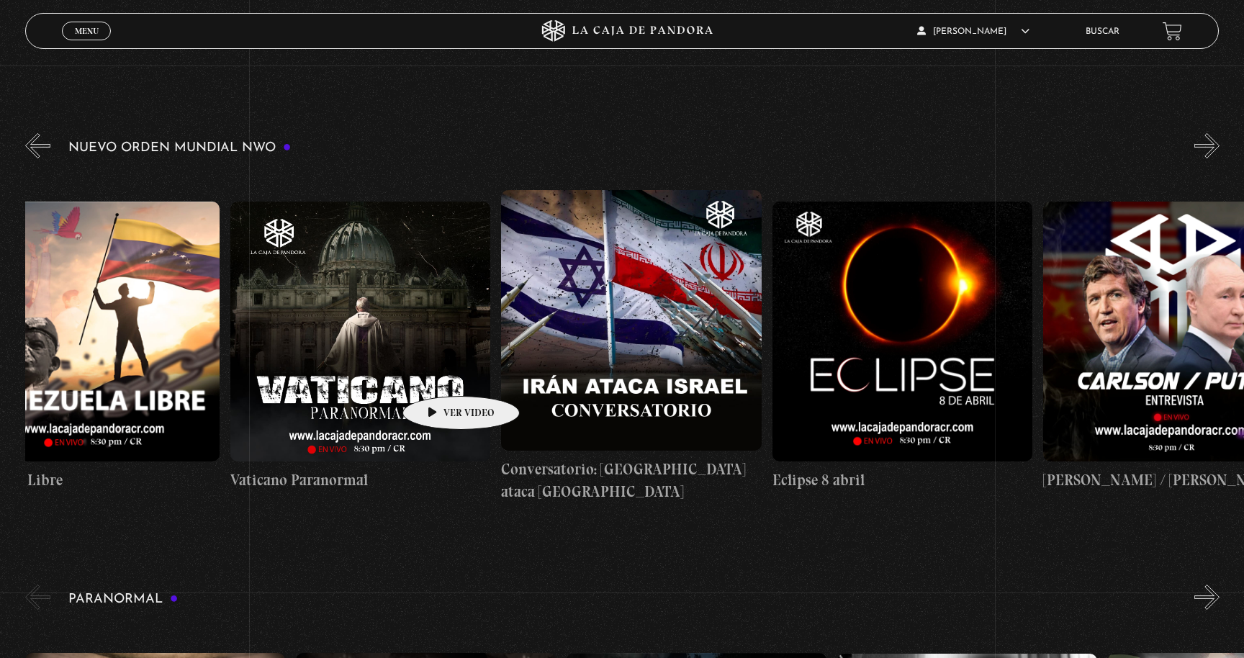
drag, startPoint x: 754, startPoint y: 325, endPoint x: 435, endPoint y: 374, distance: 322.6
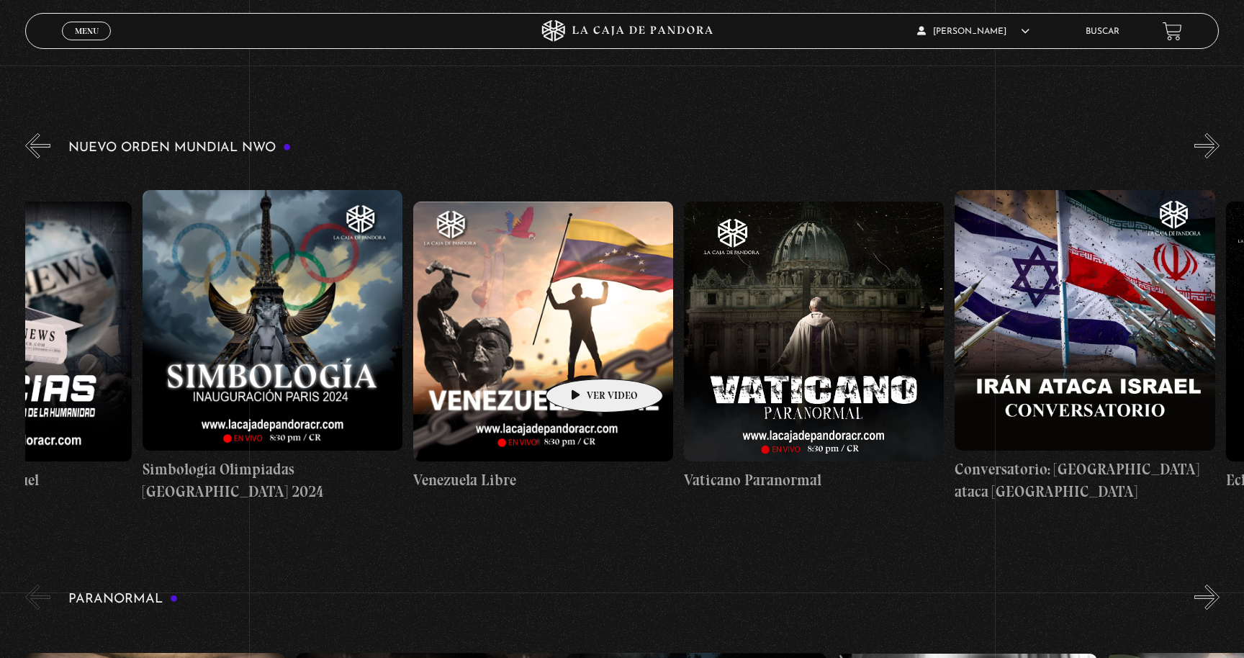
drag, startPoint x: 846, startPoint y: 355, endPoint x: 1243, endPoint y: 402, distance: 399.4
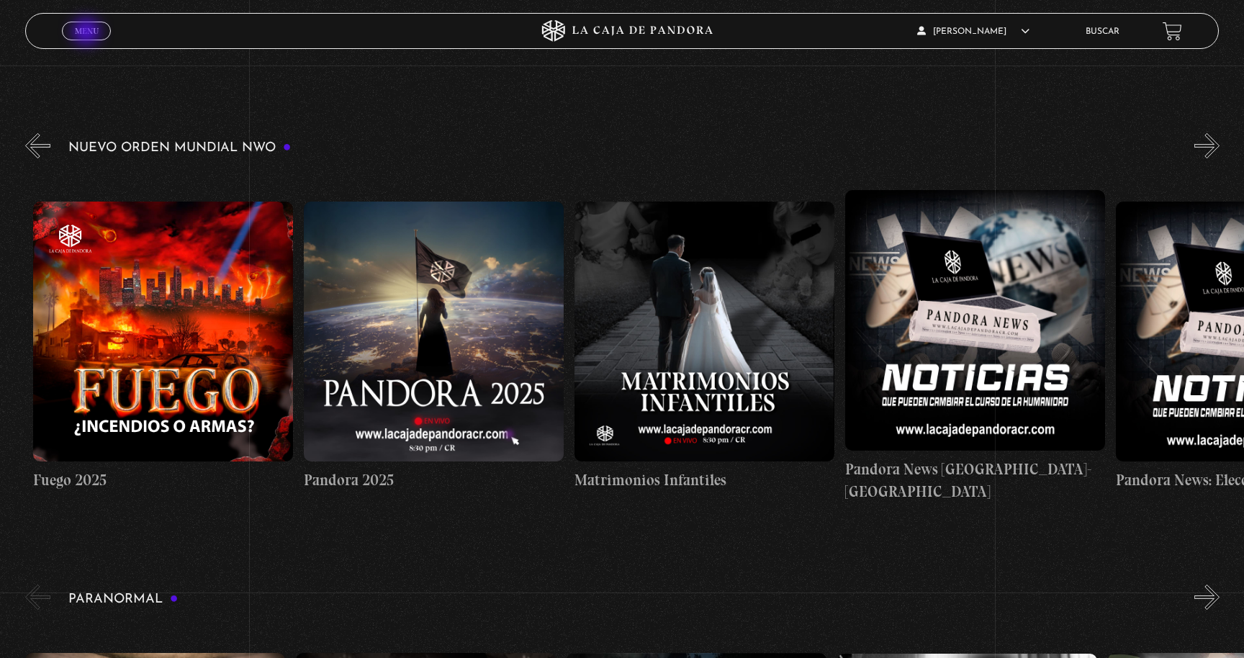
click at [88, 33] on span "Menu" at bounding box center [87, 31] width 24 height 9
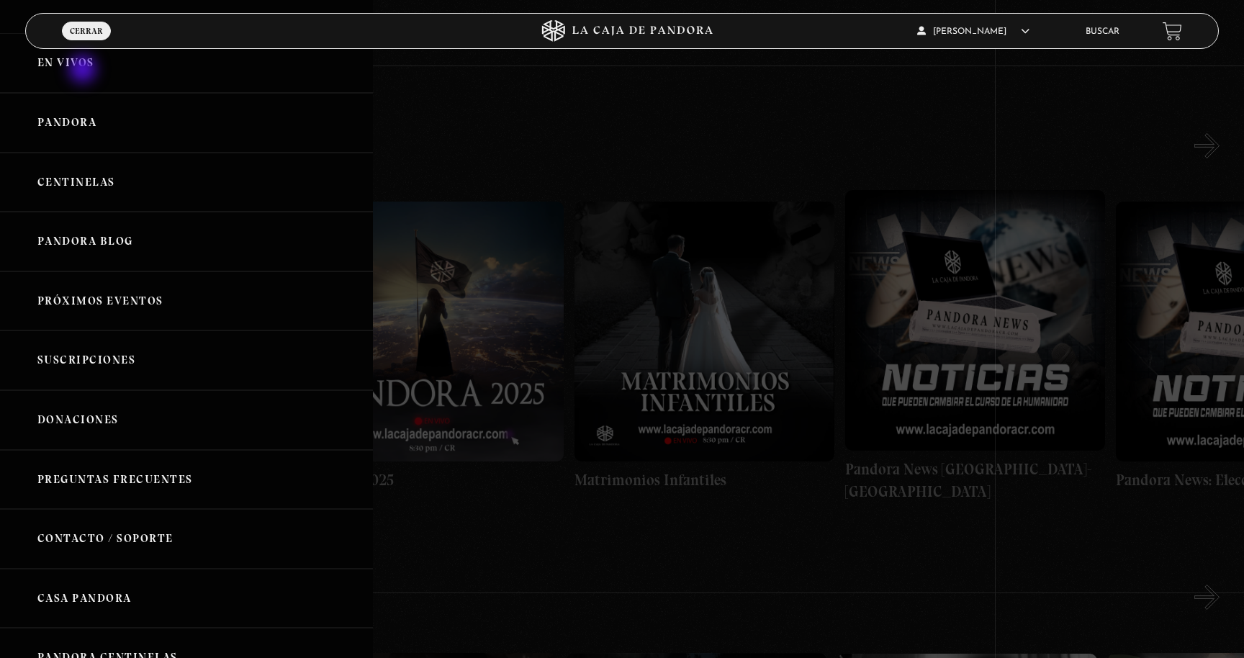
click at [79, 66] on link "En vivos" at bounding box center [186, 63] width 373 height 60
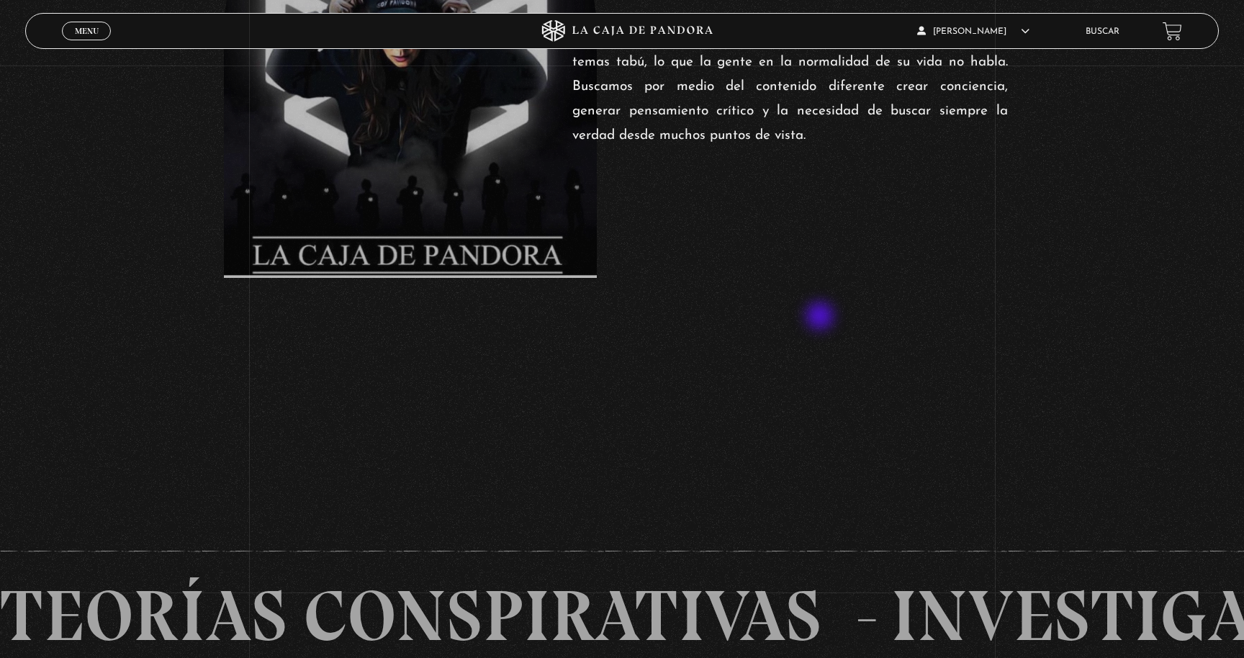
scroll to position [919, 0]
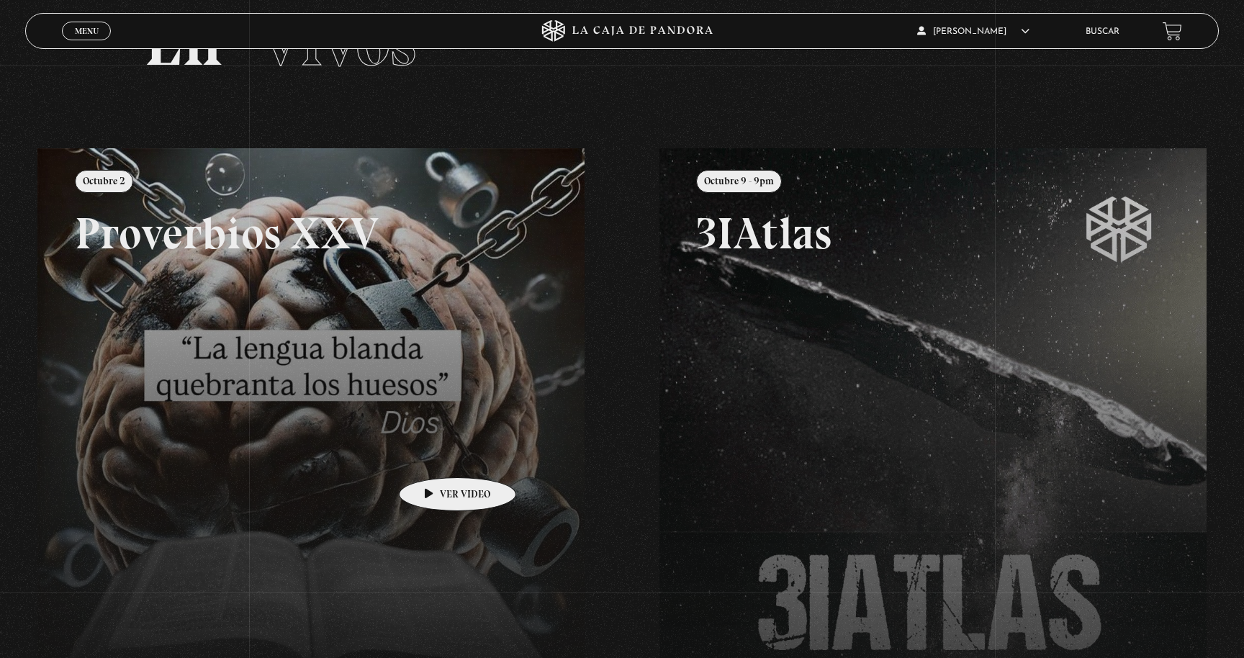
scroll to position [98, 0]
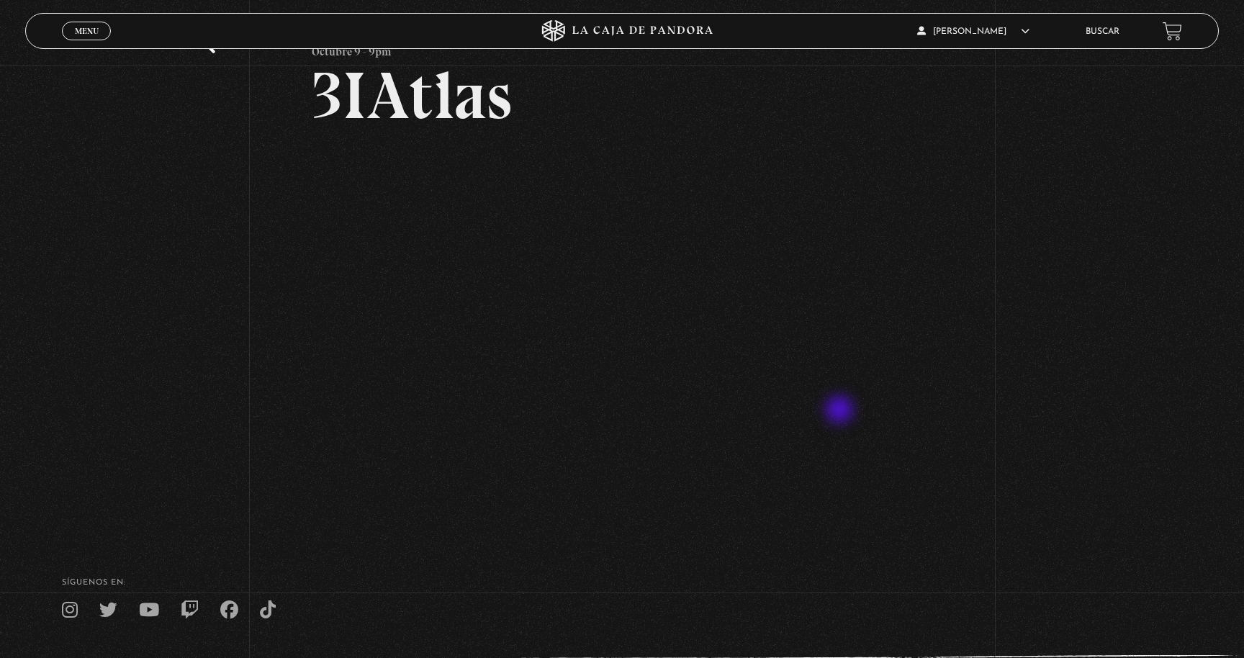
scroll to position [94, 0]
